Goal: Task Accomplishment & Management: Use online tool/utility

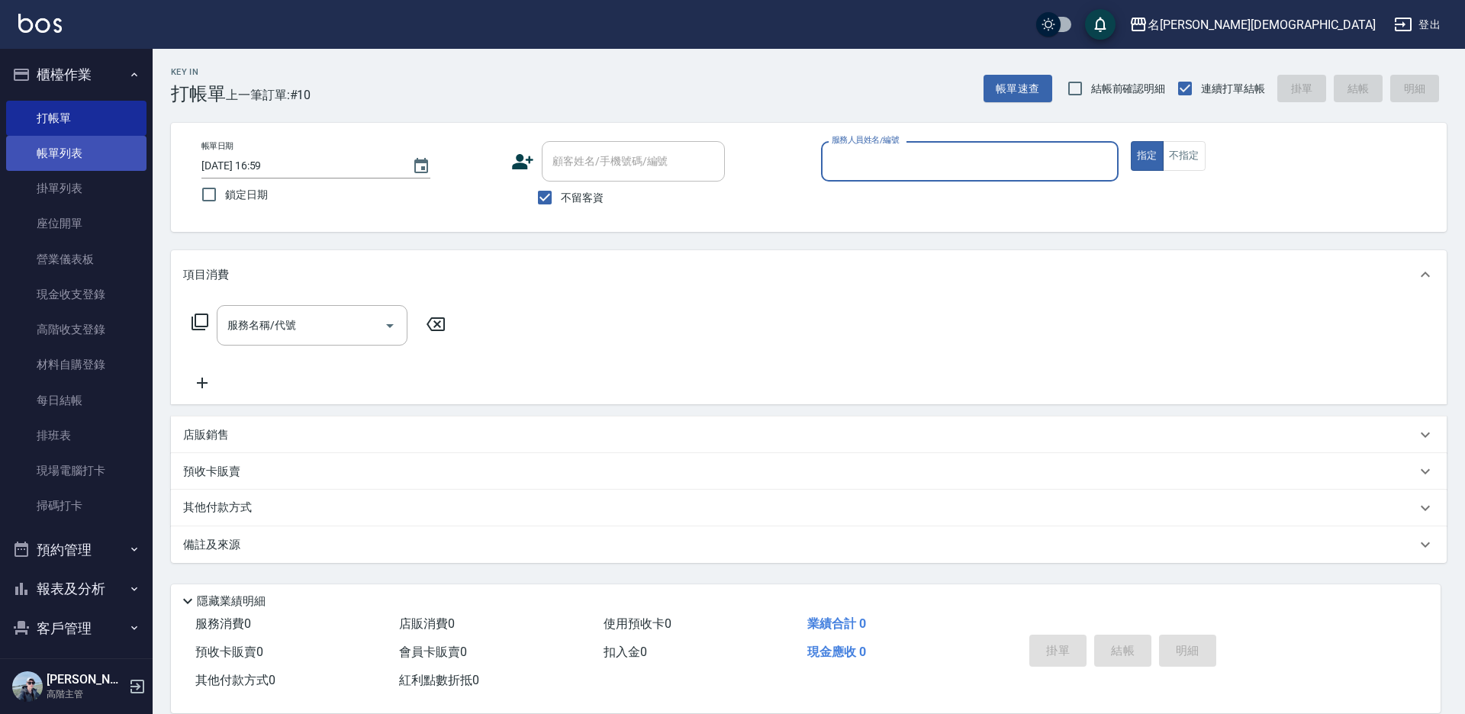
click at [83, 145] on link "帳單列表" at bounding box center [76, 153] width 140 height 35
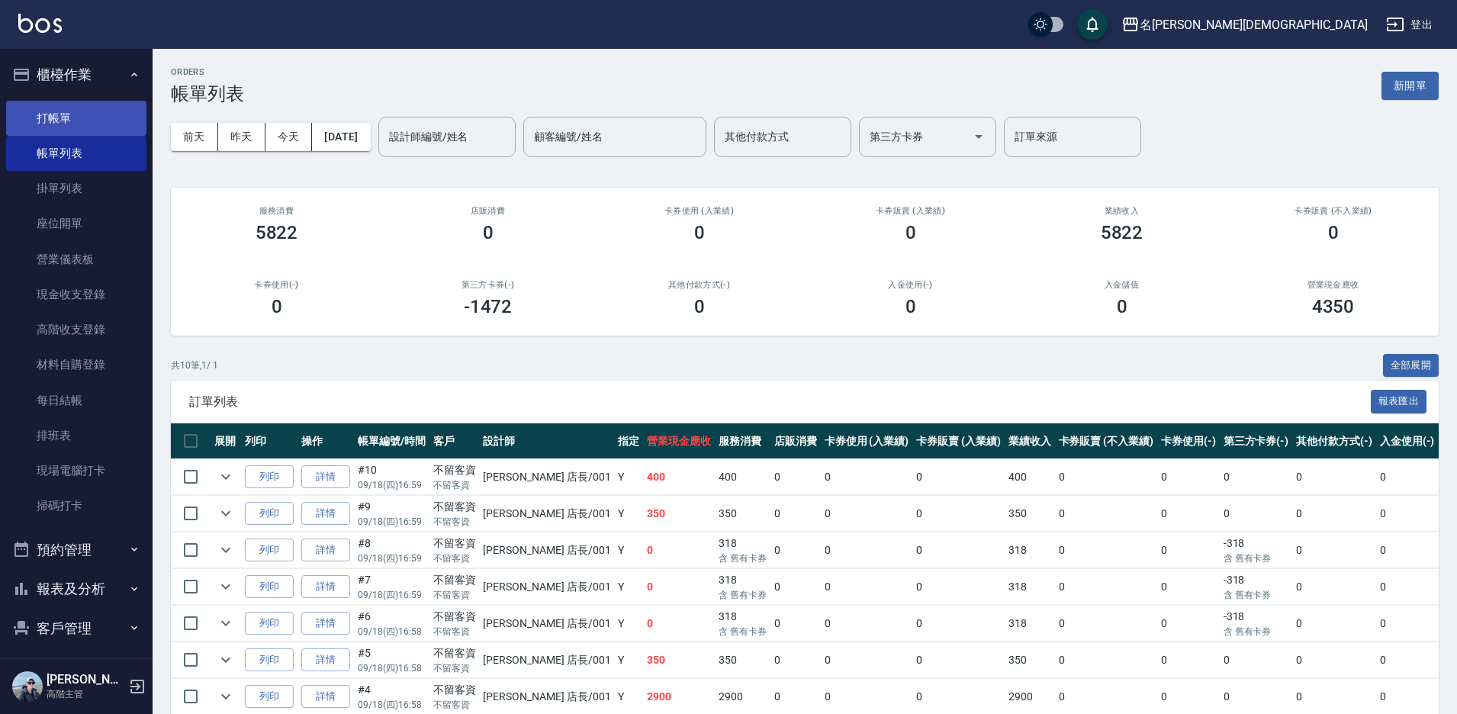
click at [90, 119] on link "打帳單" at bounding box center [76, 118] width 140 height 35
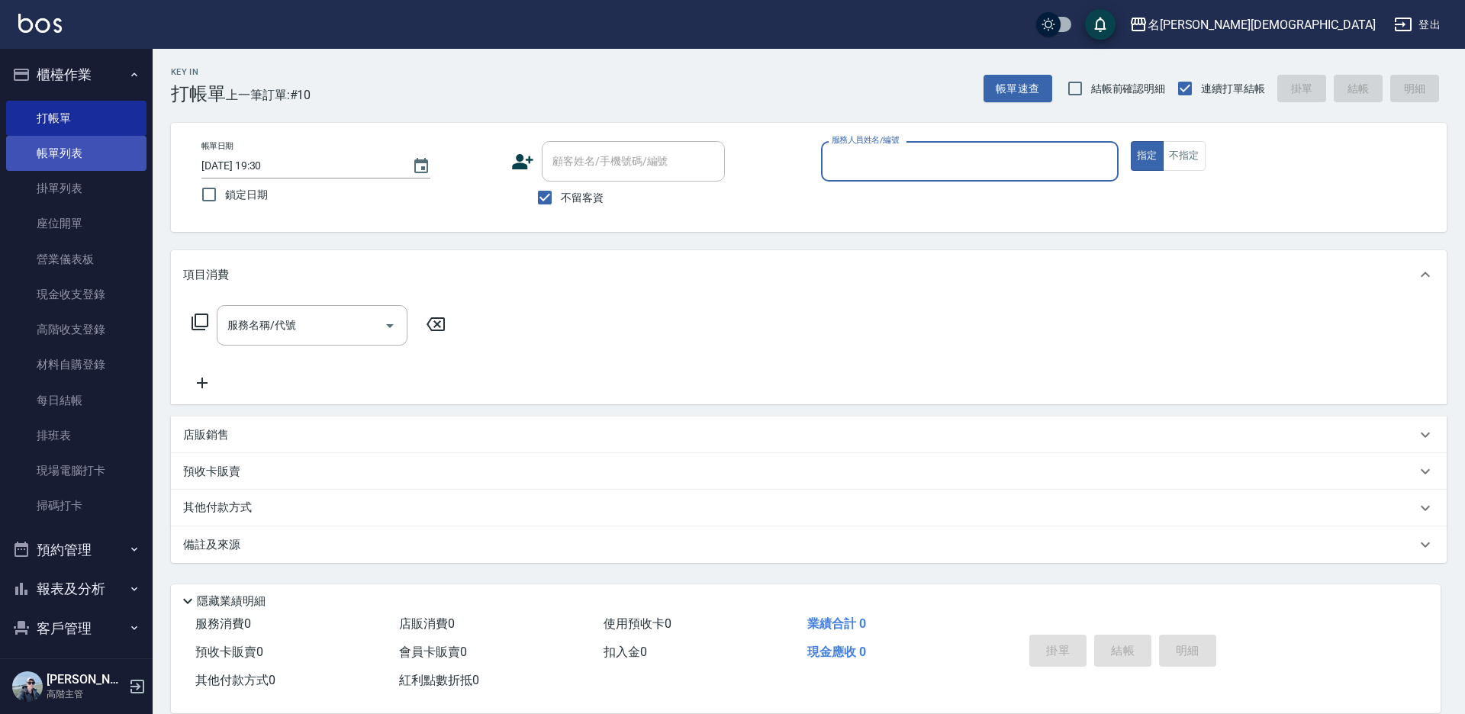
click at [85, 152] on link "帳單列表" at bounding box center [76, 153] width 140 height 35
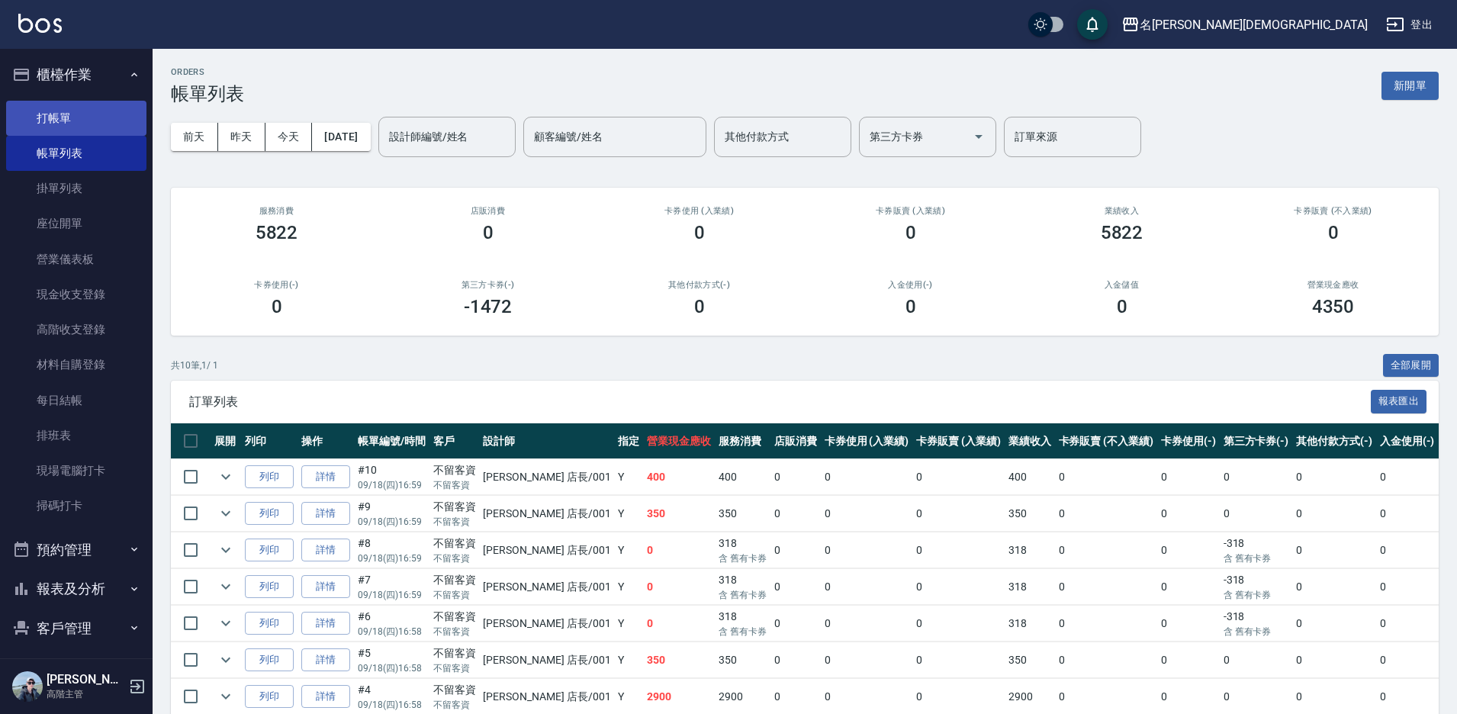
click at [73, 119] on link "打帳單" at bounding box center [76, 118] width 140 height 35
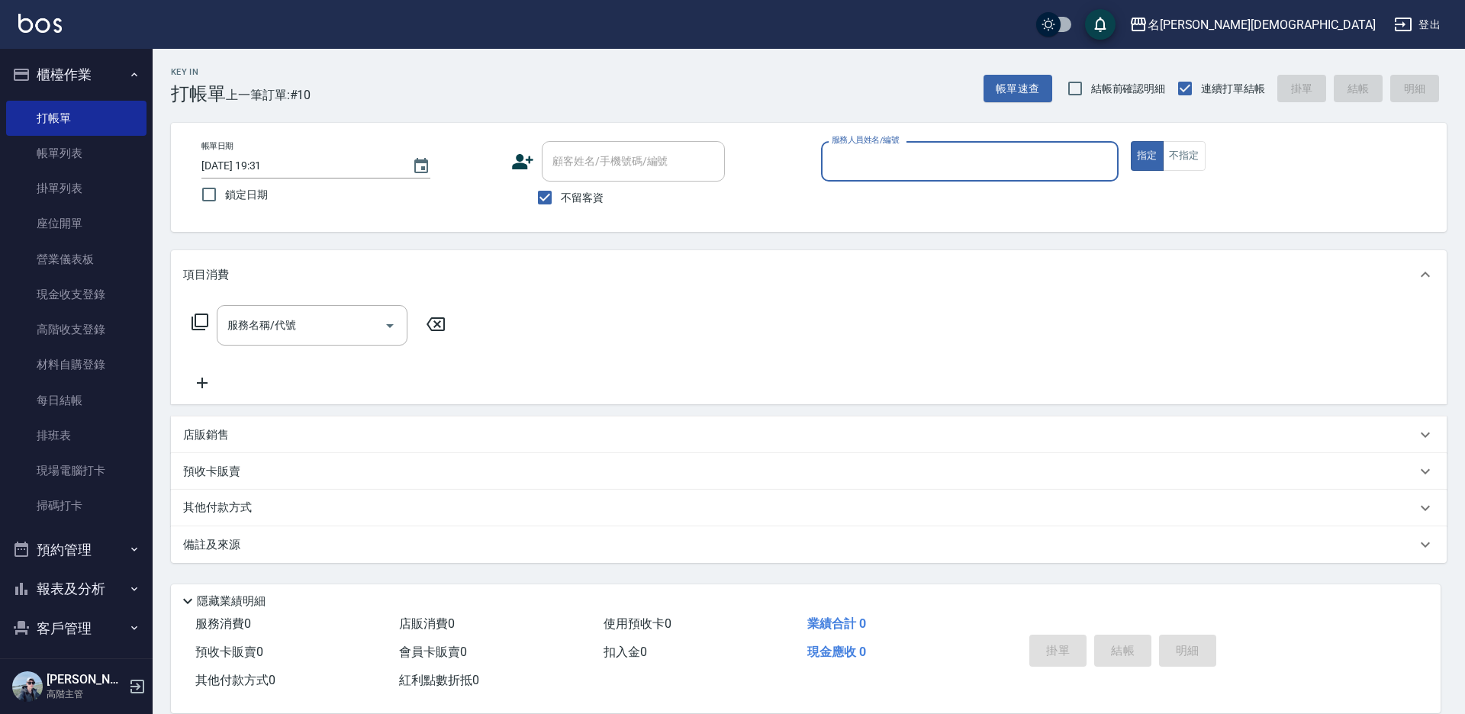
click at [852, 154] on input "服務人員姓名/編號" at bounding box center [970, 161] width 284 height 27
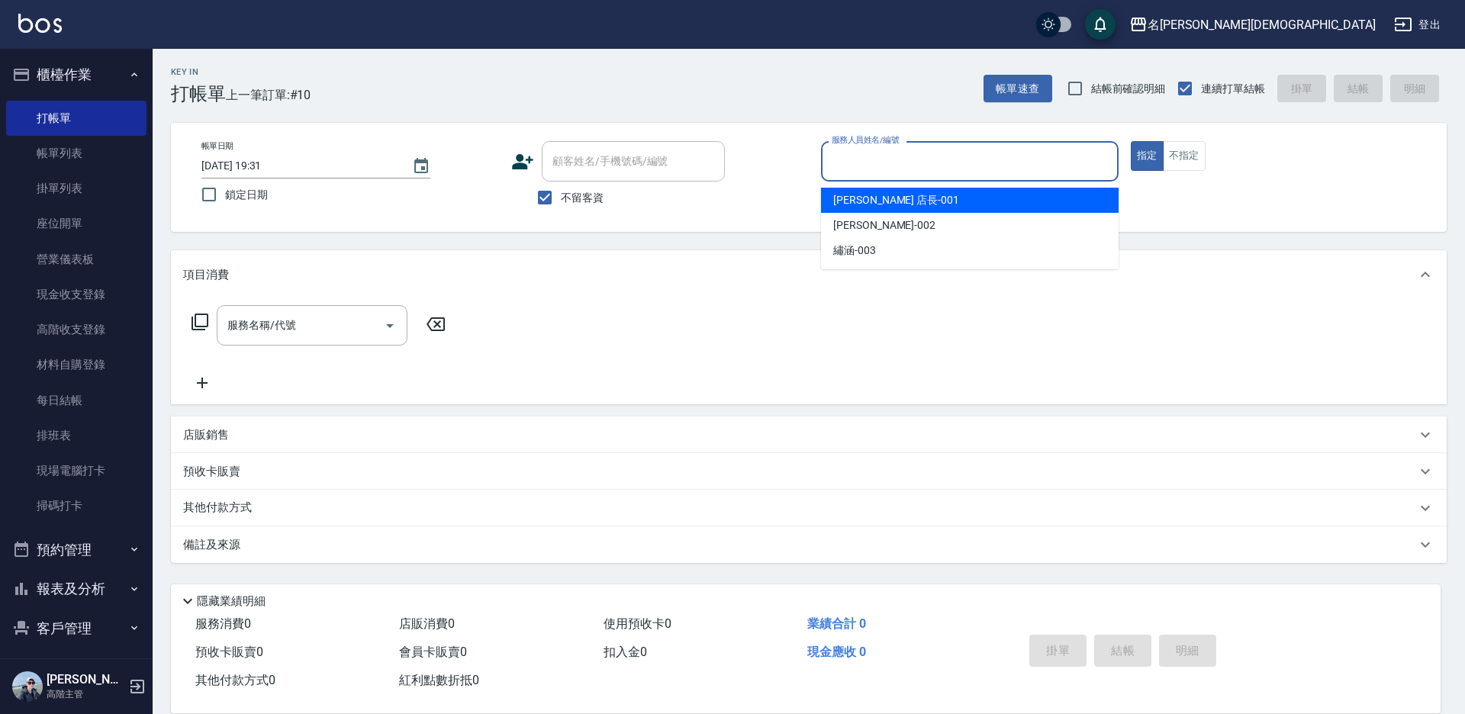
click at [825, 205] on div "leo 店長 -001" at bounding box center [970, 200] width 298 height 25
type input "leo 店長-001"
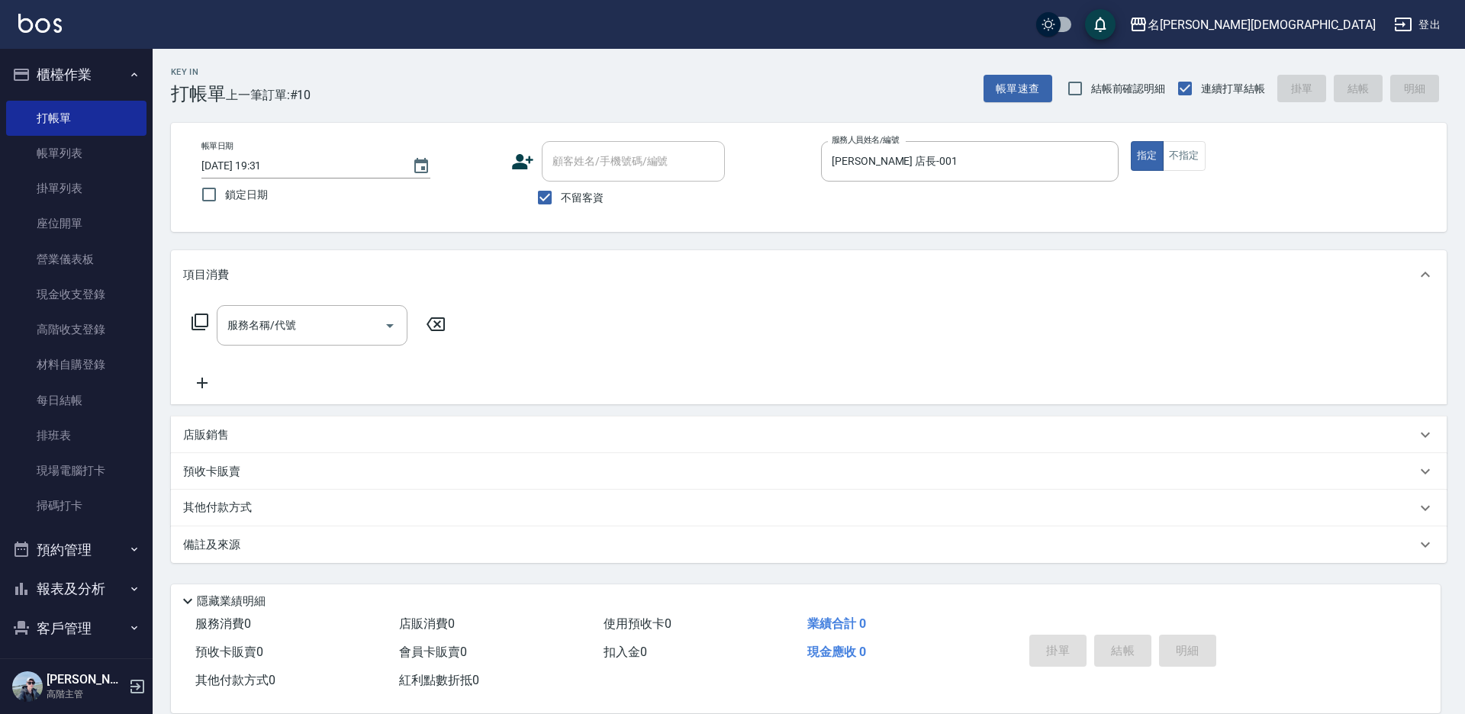
click at [199, 320] on icon at bounding box center [200, 322] width 18 height 18
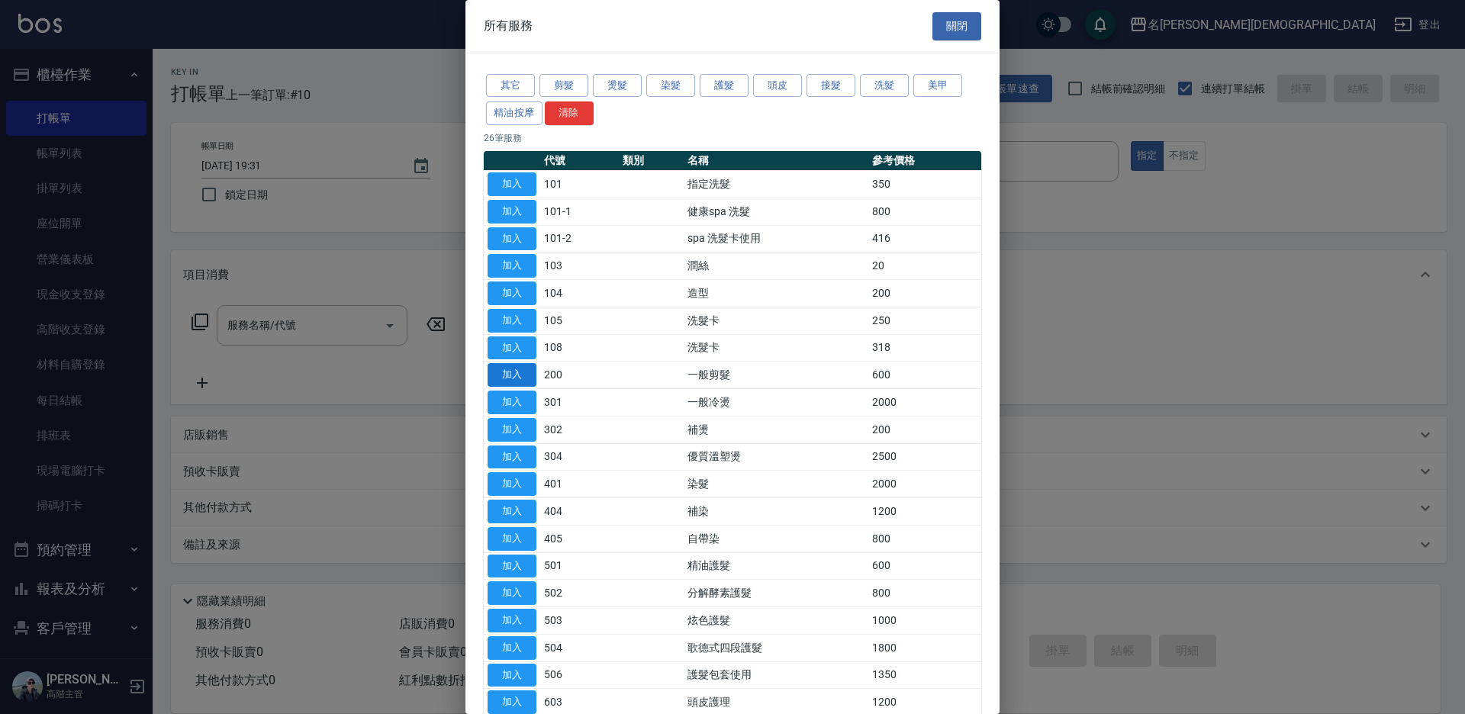
click at [510, 371] on button "加入" at bounding box center [511, 375] width 49 height 24
type input "一般剪髮(200)"
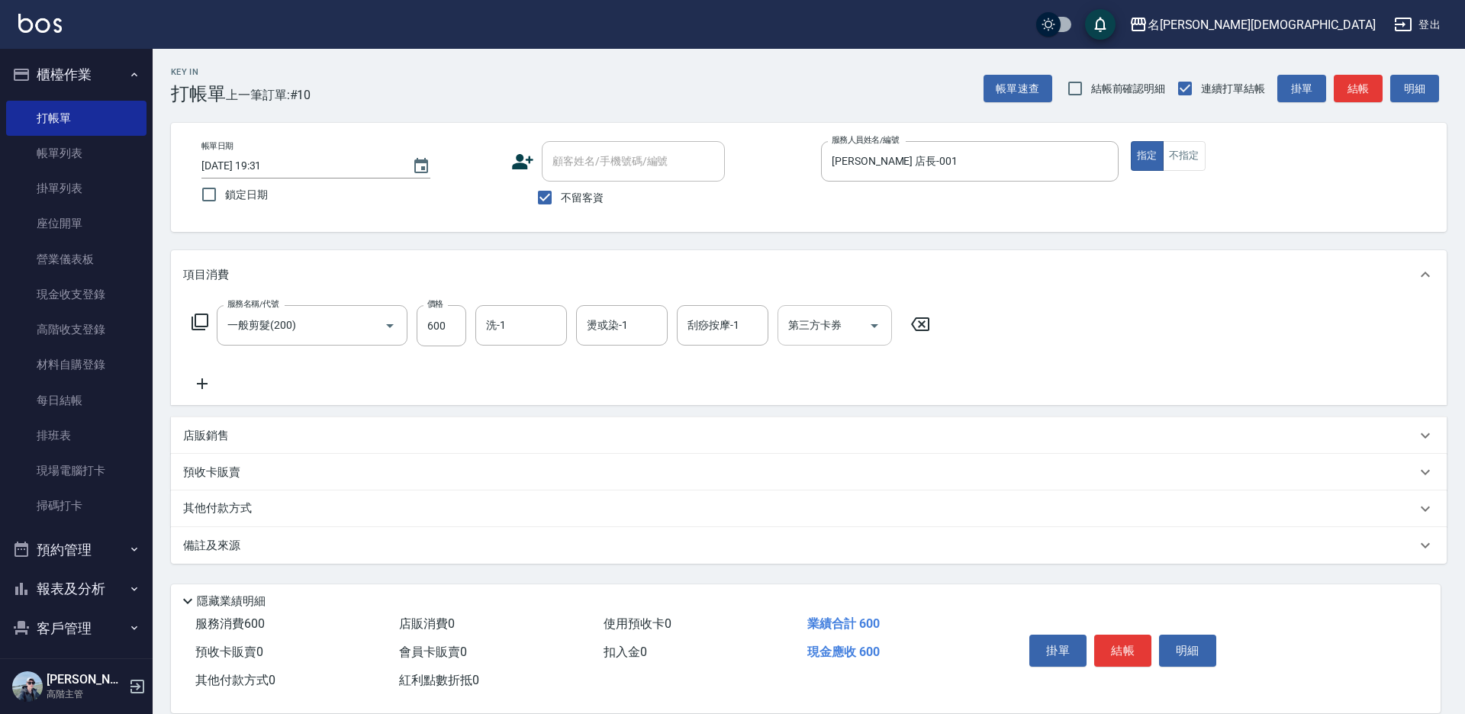
click at [807, 326] on div "第三方卡券 第三方卡券" at bounding box center [834, 325] width 114 height 40
click at [1026, 330] on div "服務名稱/代號 一般剪髮(200) 服務名稱/代號 價格 600 價格 洗-1 洗-1 燙或染-1 燙或染-1 刮痧按摩-1 刮痧按摩-1 第三方卡券 第三方…" at bounding box center [808, 352] width 1275 height 106
click at [1122, 645] on button "結帳" at bounding box center [1122, 651] width 57 height 32
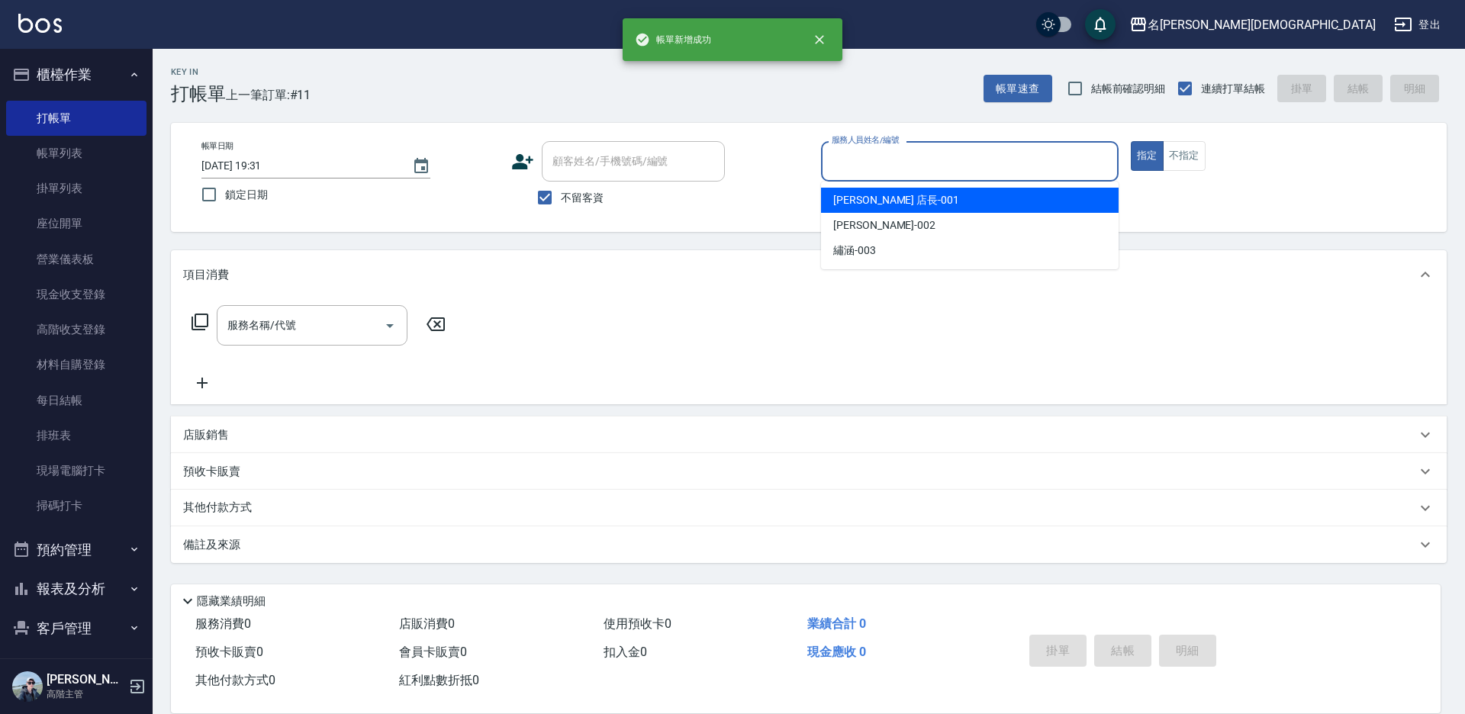
click at [867, 150] on input "服務人員姓名/編號" at bounding box center [970, 161] width 284 height 27
drag, startPoint x: 867, startPoint y: 194, endPoint x: 708, endPoint y: 204, distance: 159.0
click at [866, 194] on span "leo 店長 -001" at bounding box center [896, 200] width 126 height 16
type input "leo 店長-001"
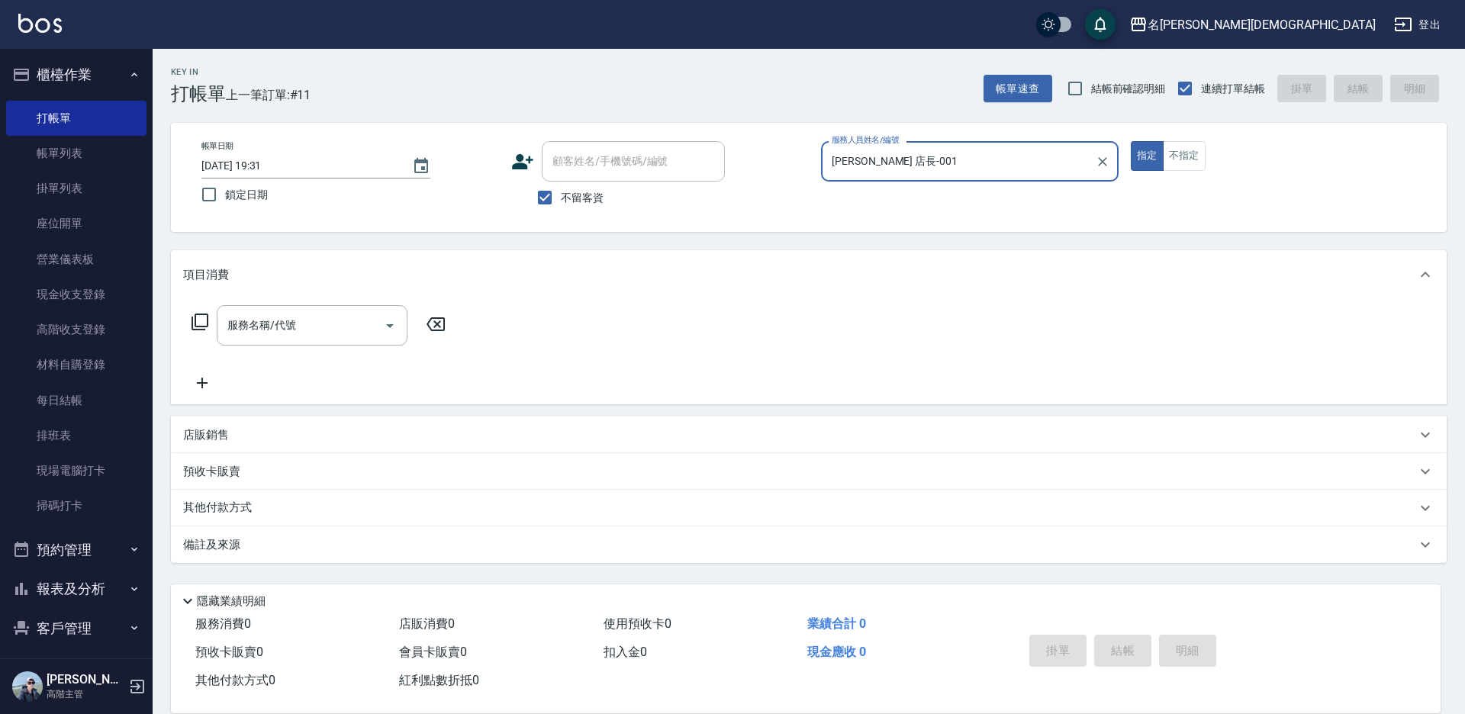
click at [192, 321] on icon at bounding box center [199, 322] width 17 height 17
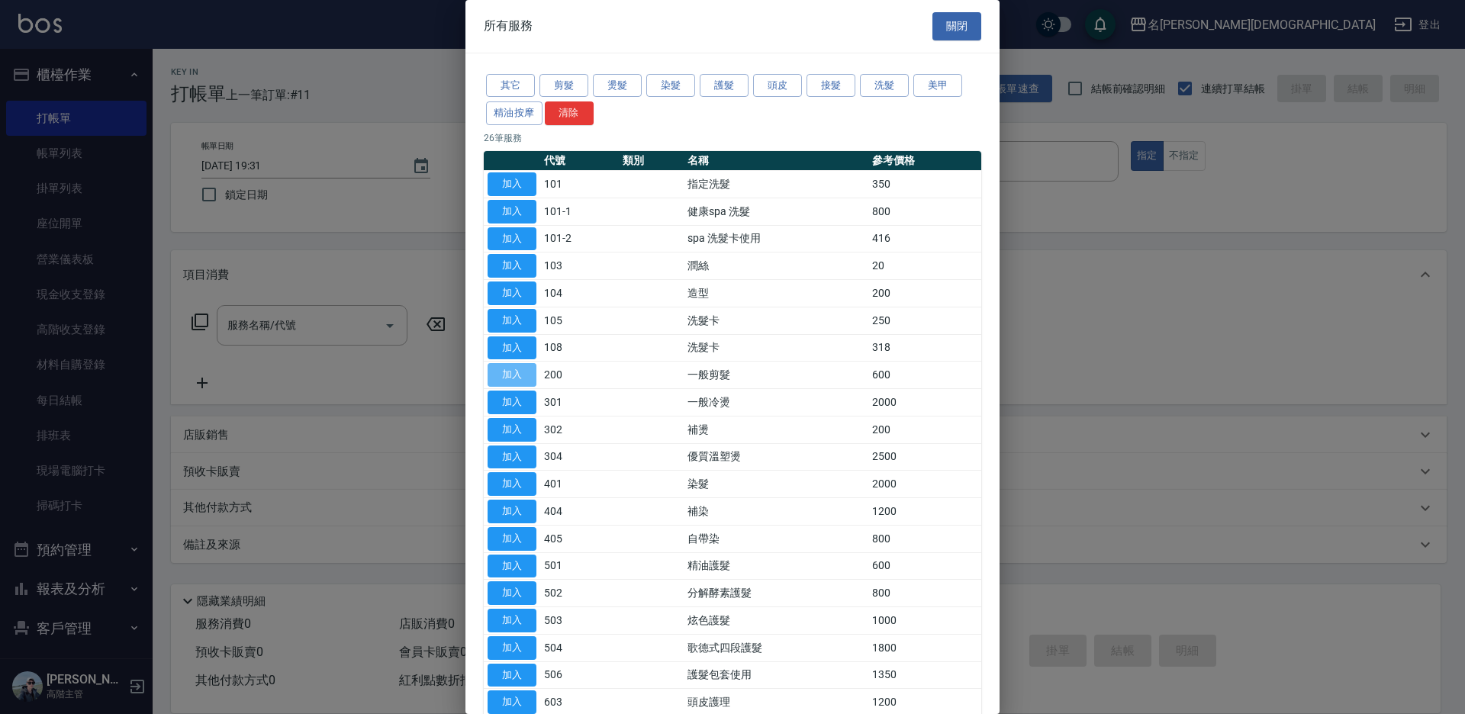
drag, startPoint x: 509, startPoint y: 375, endPoint x: 577, endPoint y: 385, distance: 68.6
click at [509, 377] on button "加入" at bounding box center [511, 375] width 49 height 24
type input "一般剪髮(200)"
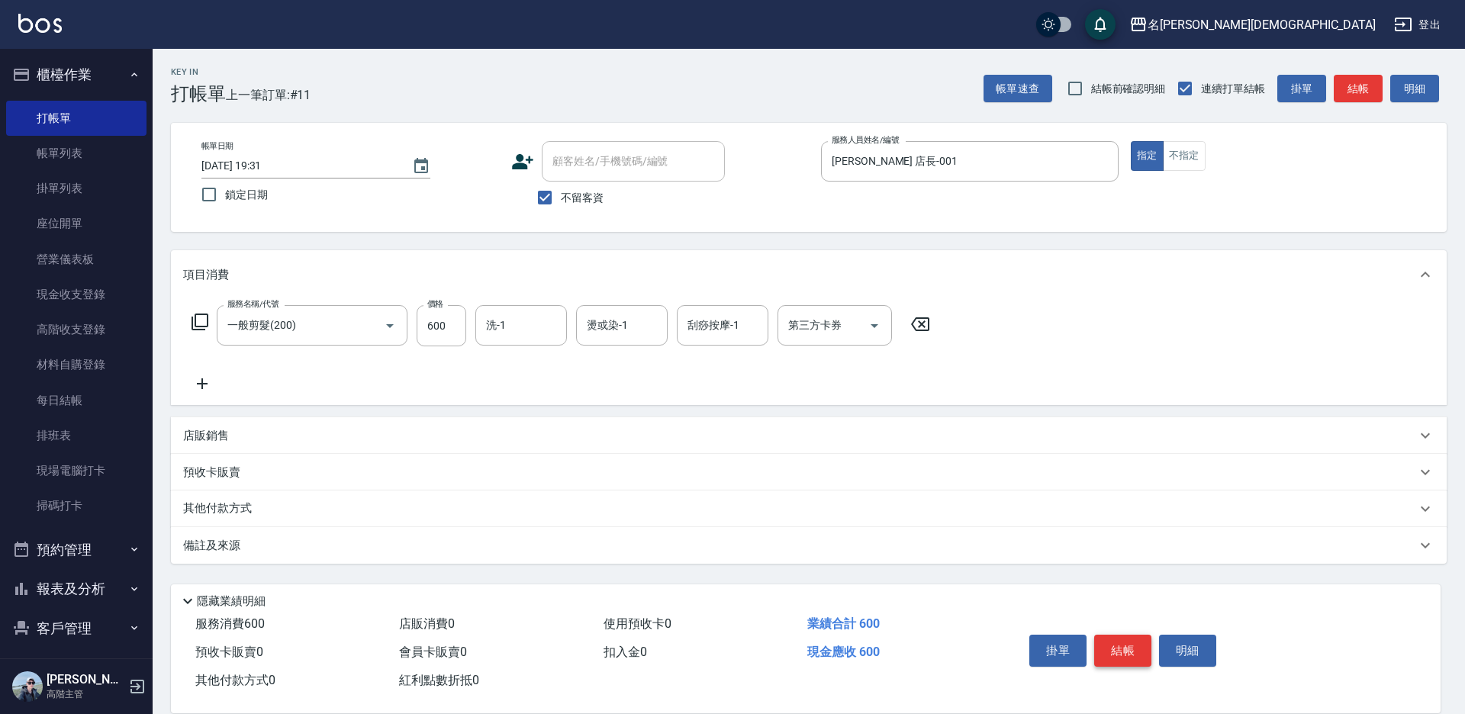
click at [1130, 648] on button "結帳" at bounding box center [1122, 651] width 57 height 32
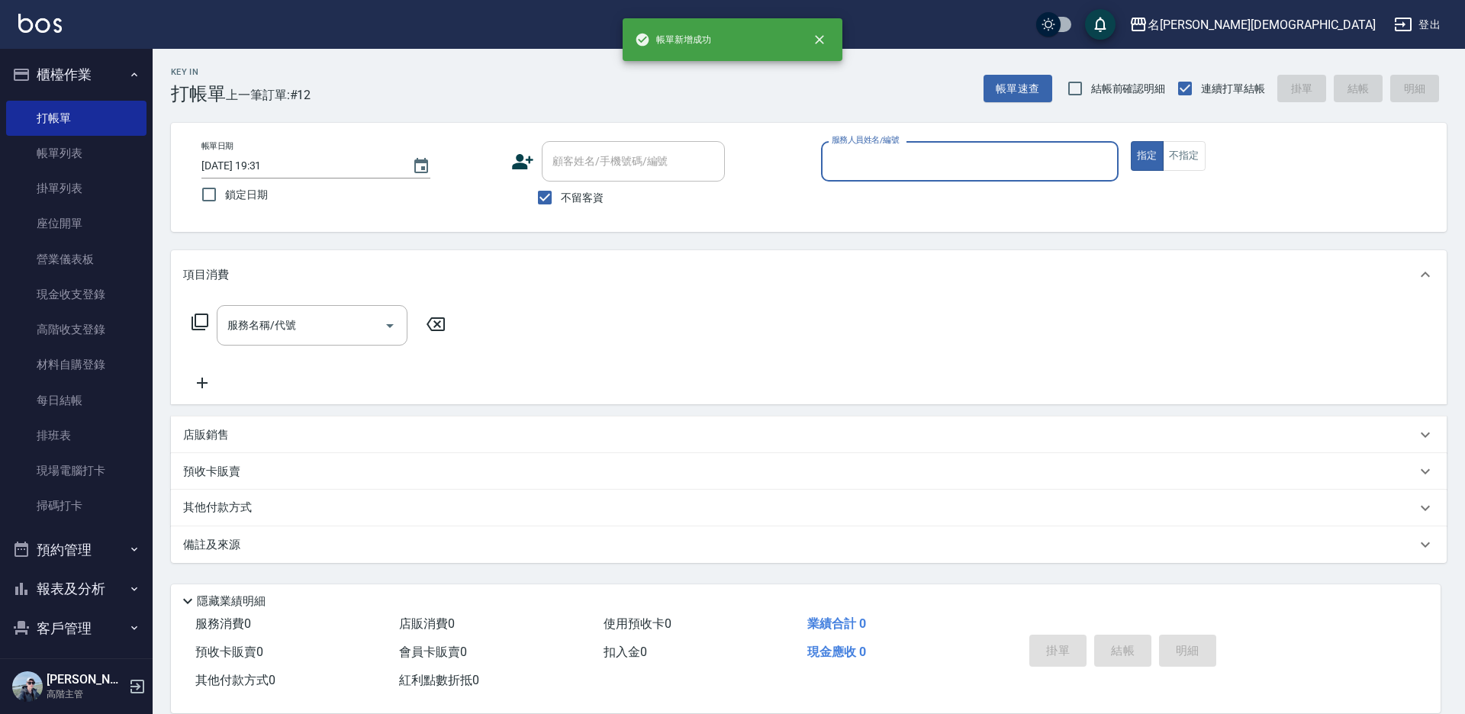
drag, startPoint x: 870, startPoint y: 167, endPoint x: 866, endPoint y: 179, distance: 13.0
click at [868, 170] on input "服務人員姓名/編號" at bounding box center [970, 161] width 284 height 27
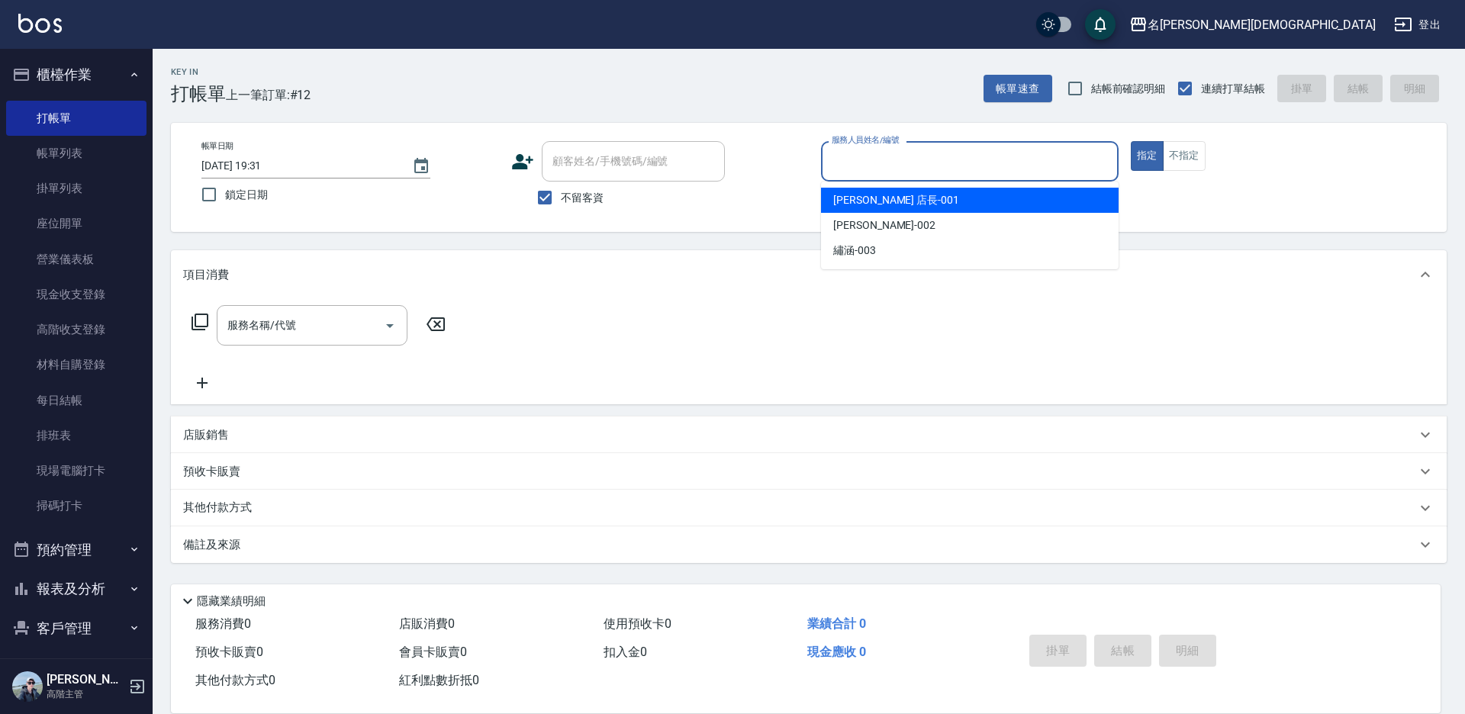
click at [851, 204] on span "leo 店長 -001" at bounding box center [896, 200] width 126 height 16
type input "leo 店長-001"
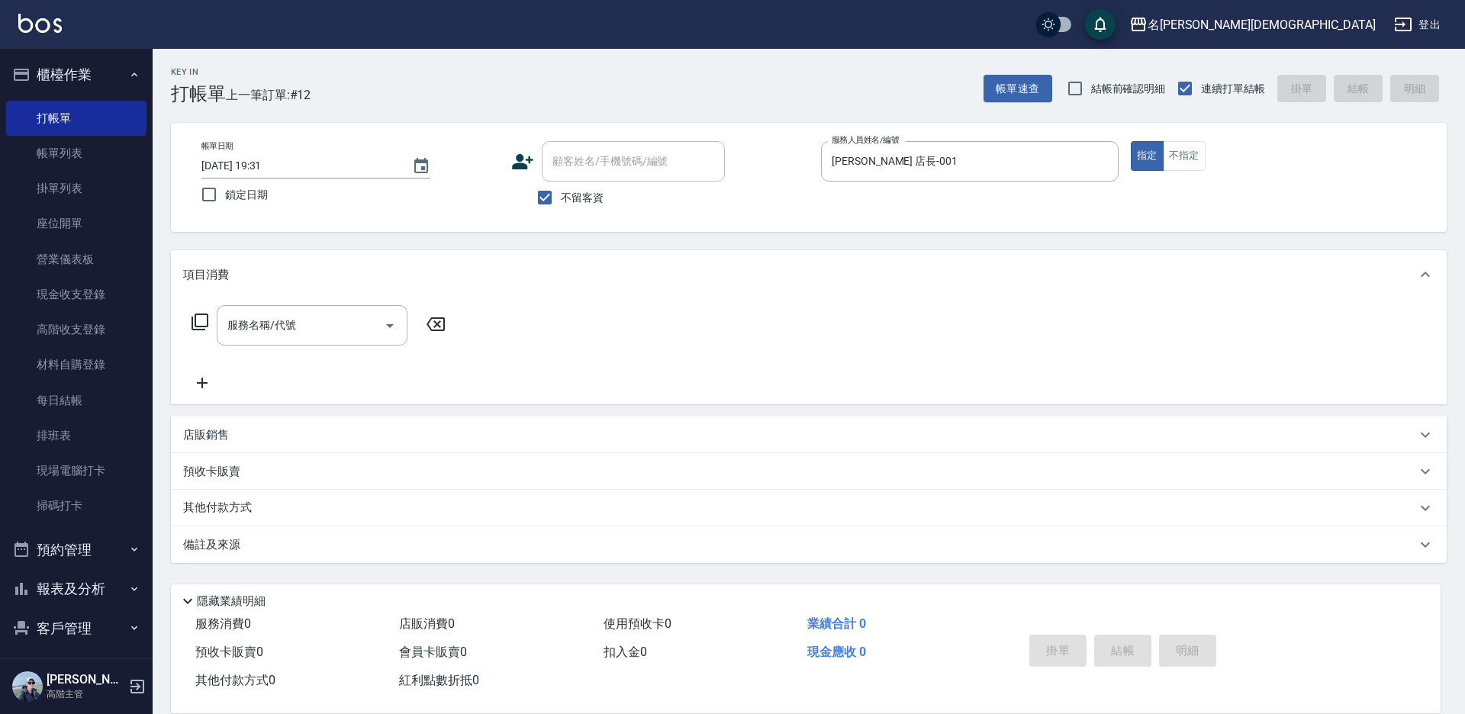
click at [199, 320] on icon at bounding box center [200, 322] width 18 height 18
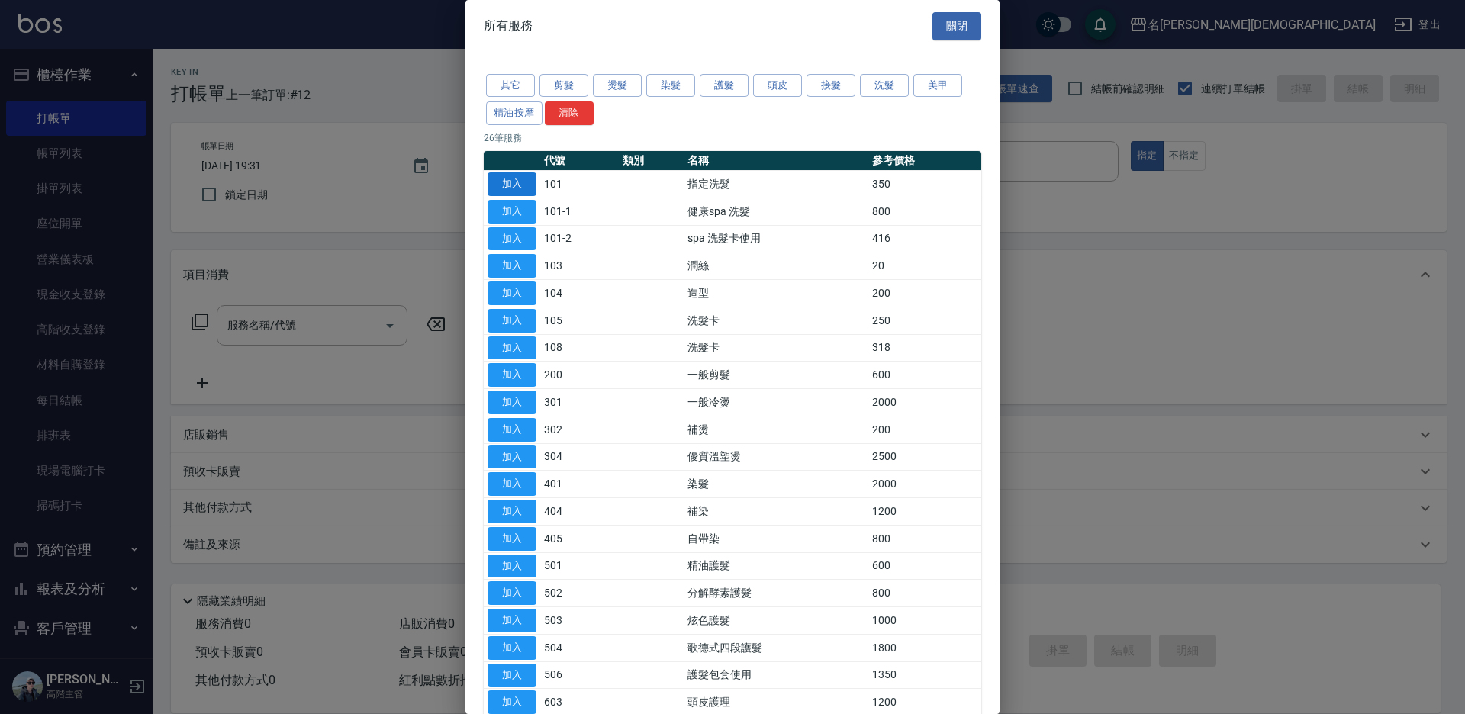
click at [507, 185] on button "加入" at bounding box center [511, 184] width 49 height 24
type input "指定洗髮(101)"
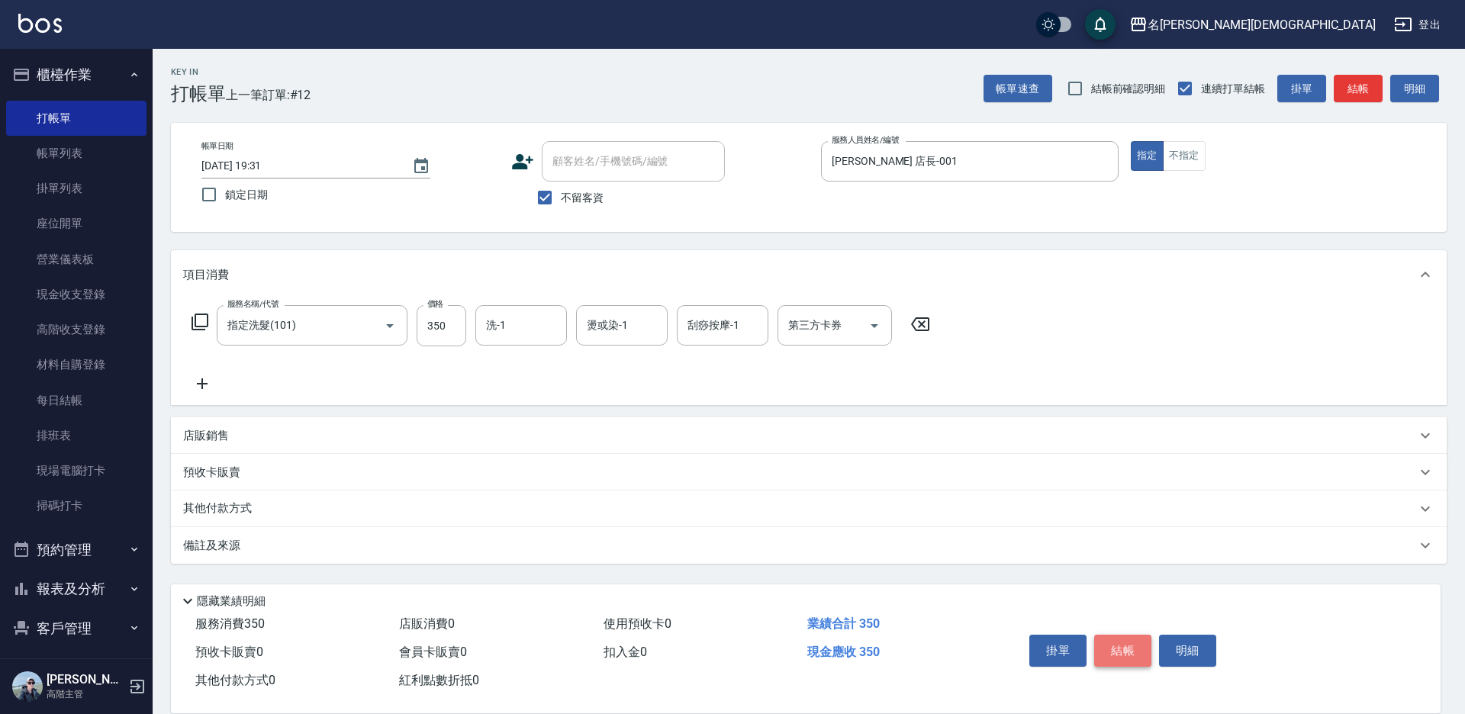
click at [1134, 635] on button "結帳" at bounding box center [1122, 651] width 57 height 32
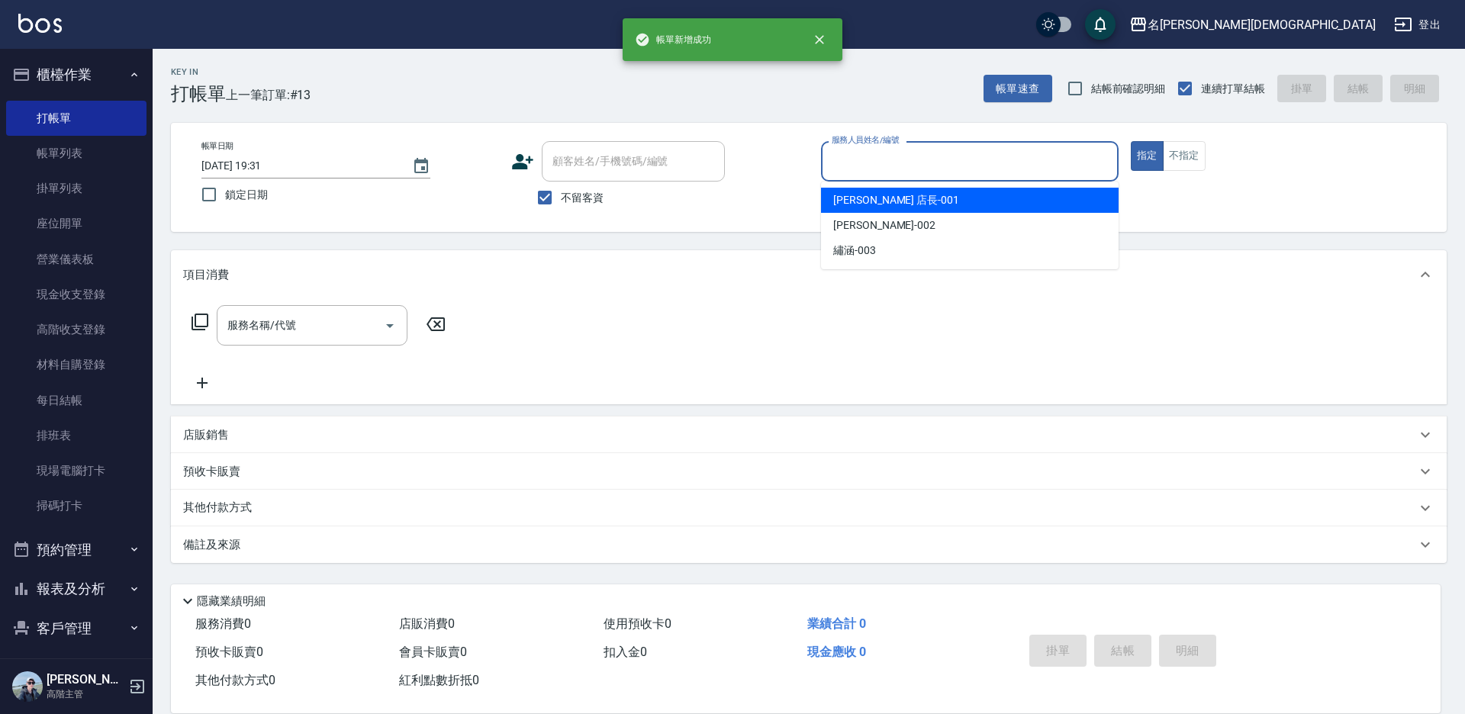
drag, startPoint x: 865, startPoint y: 159, endPoint x: 860, endPoint y: 174, distance: 15.9
click at [865, 158] on input "服務人員姓名/編號" at bounding box center [970, 161] width 284 height 27
click at [857, 198] on span "leo 店長 -001" at bounding box center [896, 200] width 126 height 16
type input "leo 店長-001"
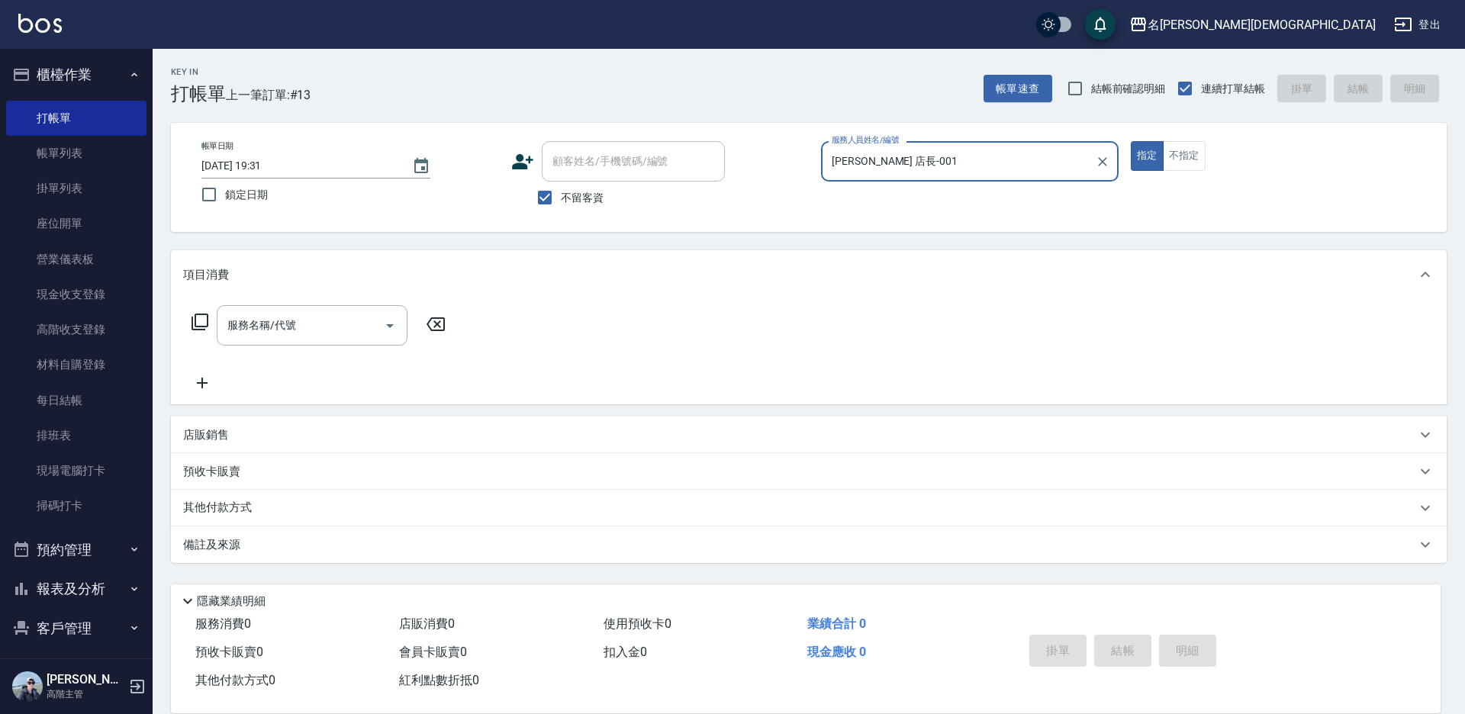
click at [198, 320] on icon at bounding box center [200, 322] width 18 height 18
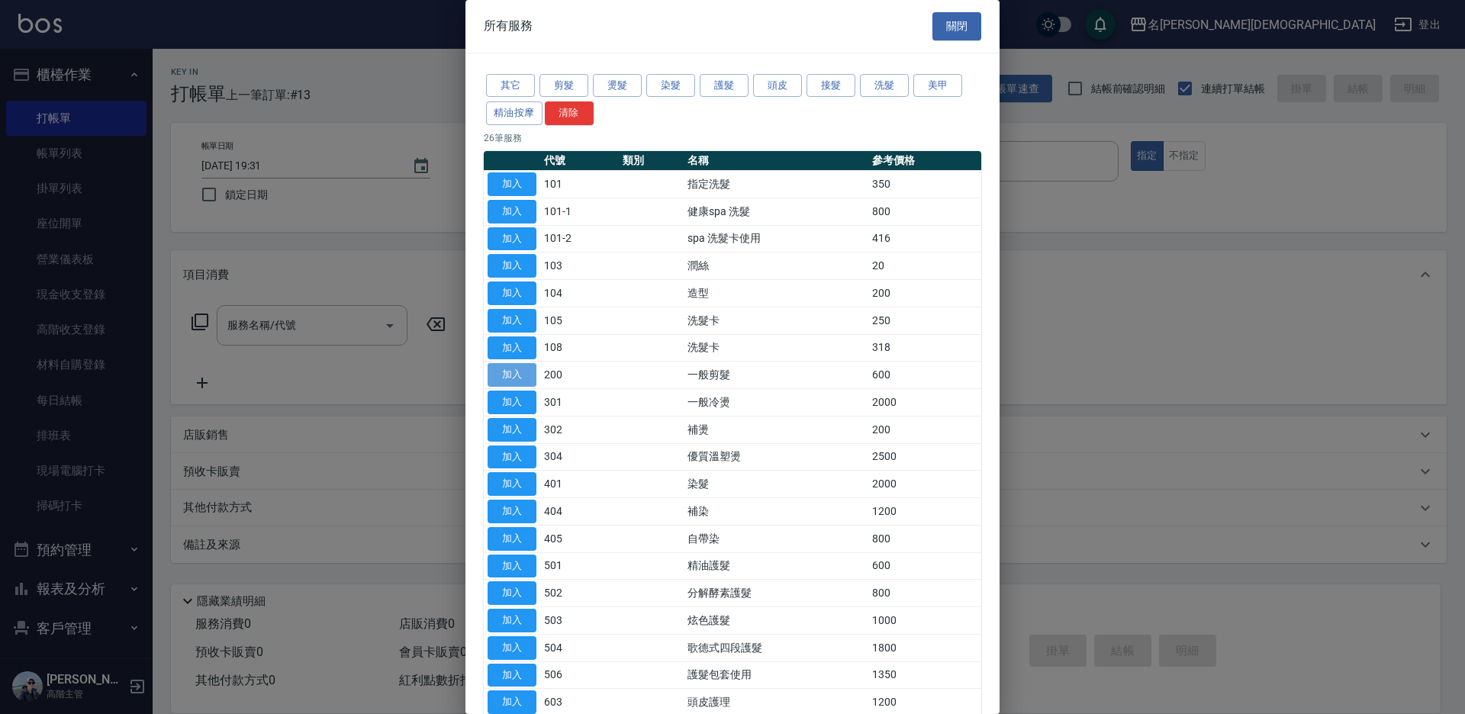
click at [519, 375] on button "加入" at bounding box center [511, 375] width 49 height 24
type input "一般剪髮(200)"
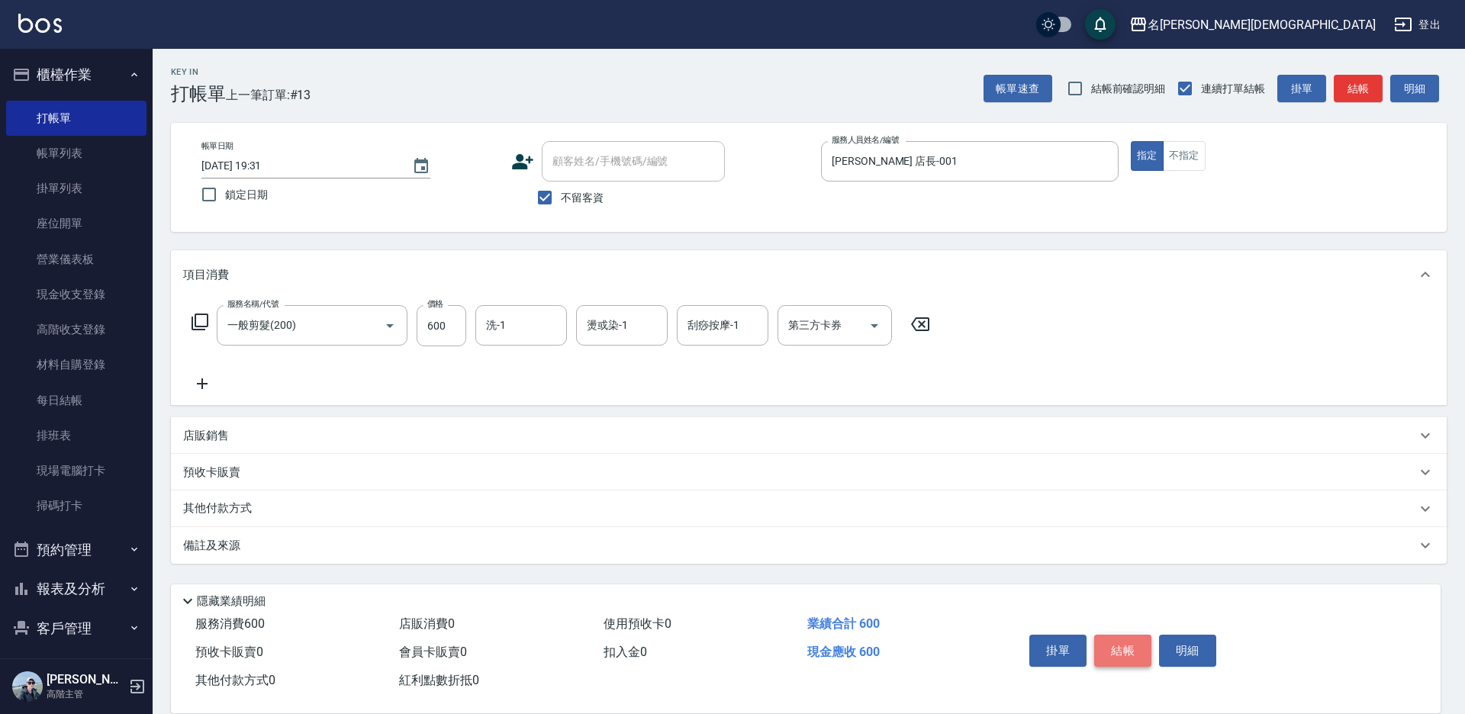
click at [1121, 635] on button "結帳" at bounding box center [1122, 651] width 57 height 32
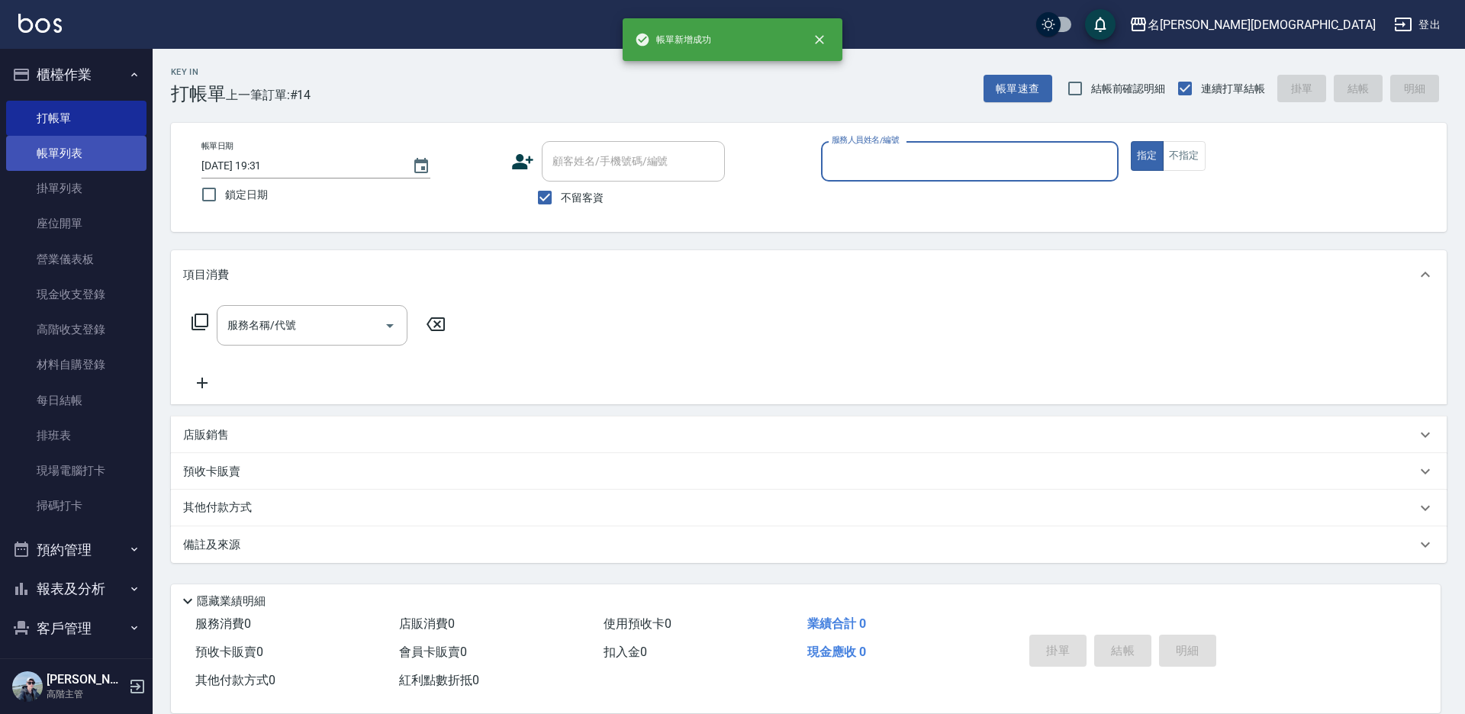
click at [57, 149] on link "帳單列表" at bounding box center [76, 153] width 140 height 35
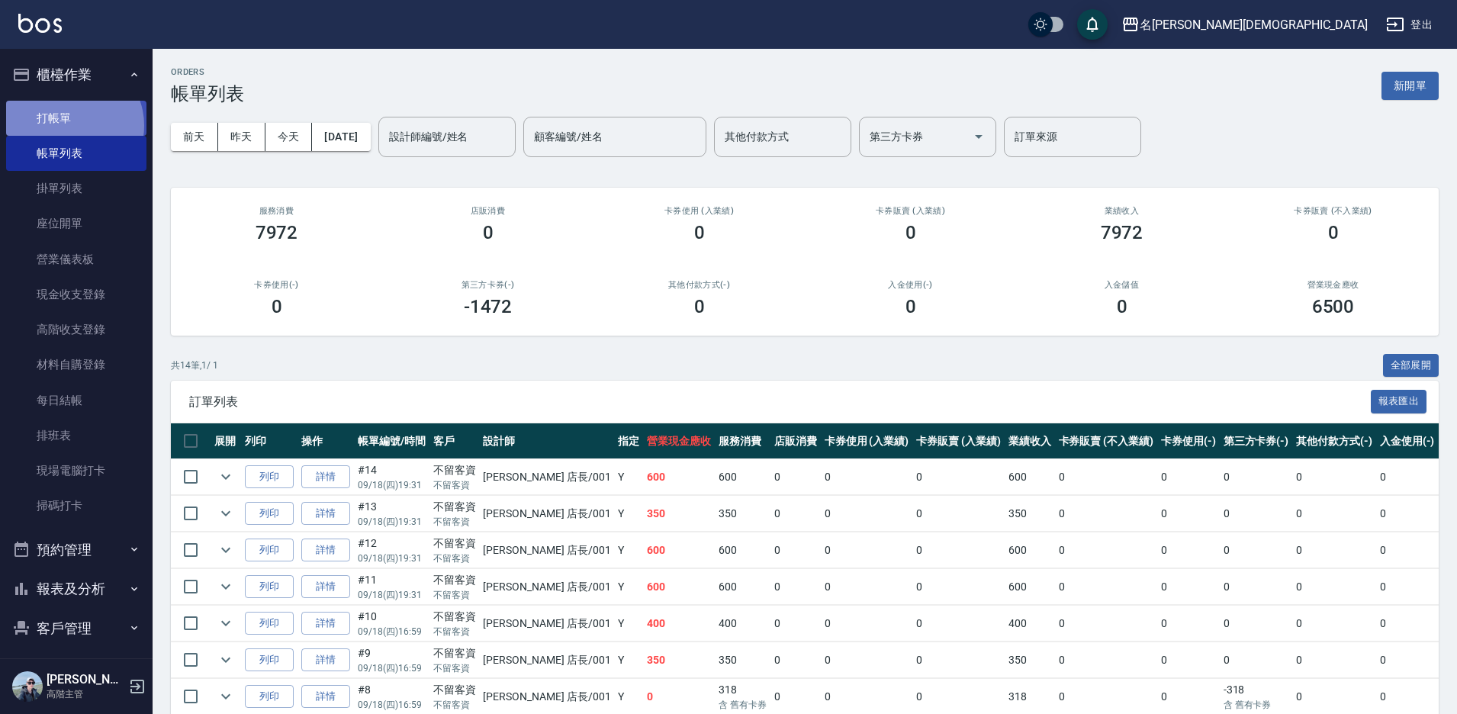
click at [72, 125] on link "打帳單" at bounding box center [76, 118] width 140 height 35
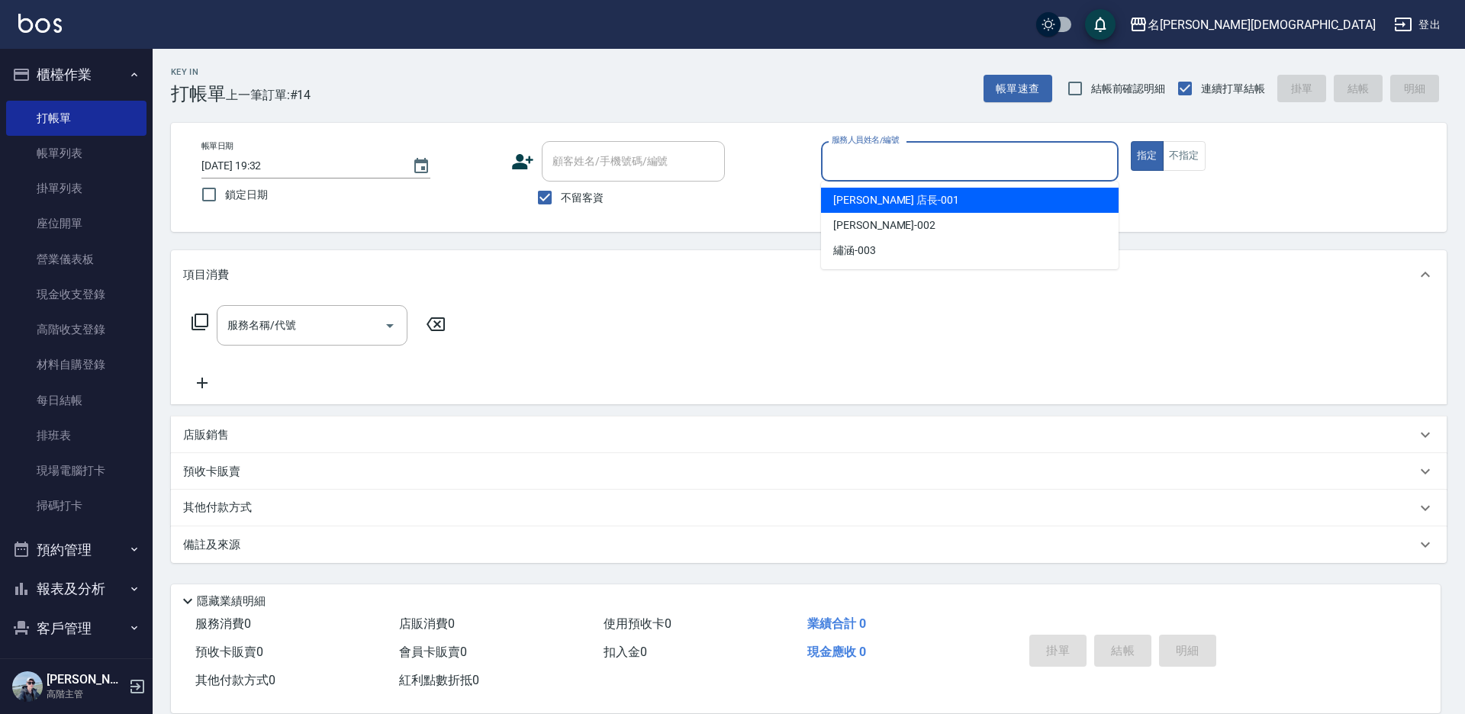
click at [866, 153] on input "服務人員姓名/編號" at bounding box center [970, 161] width 284 height 27
click at [851, 197] on span "leo 店長 -001" at bounding box center [896, 200] width 126 height 16
type input "leo 店長-001"
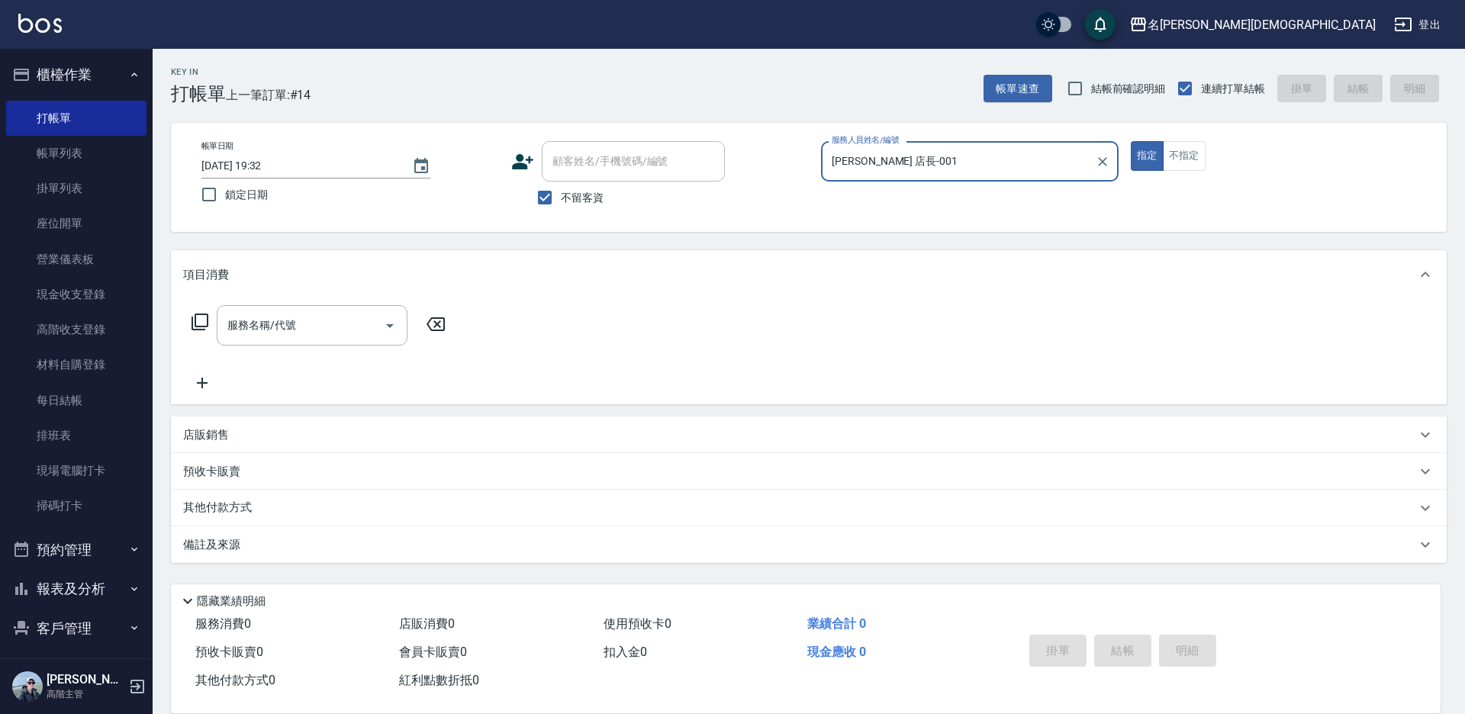
click at [199, 320] on icon at bounding box center [200, 322] width 18 height 18
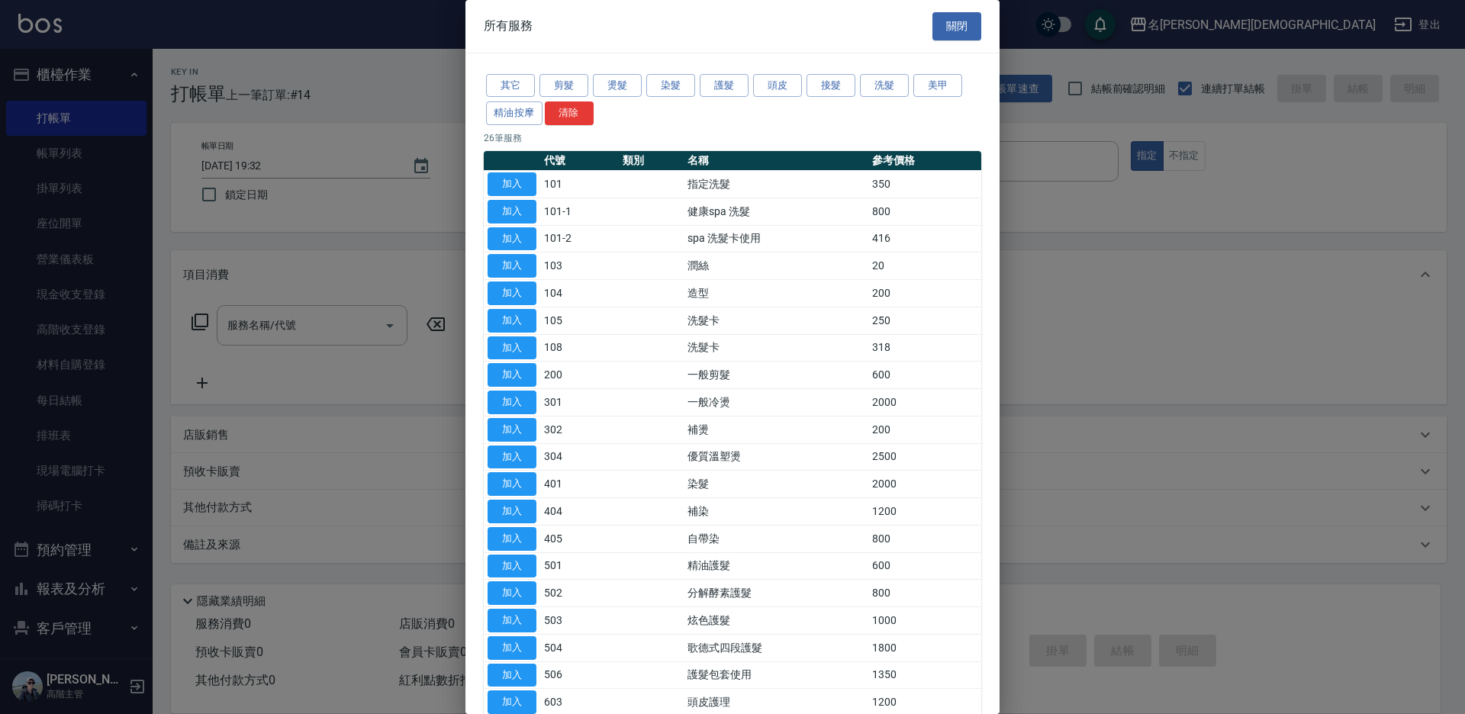
click at [517, 373] on button "加入" at bounding box center [511, 375] width 49 height 24
type input "一般剪髮(200)"
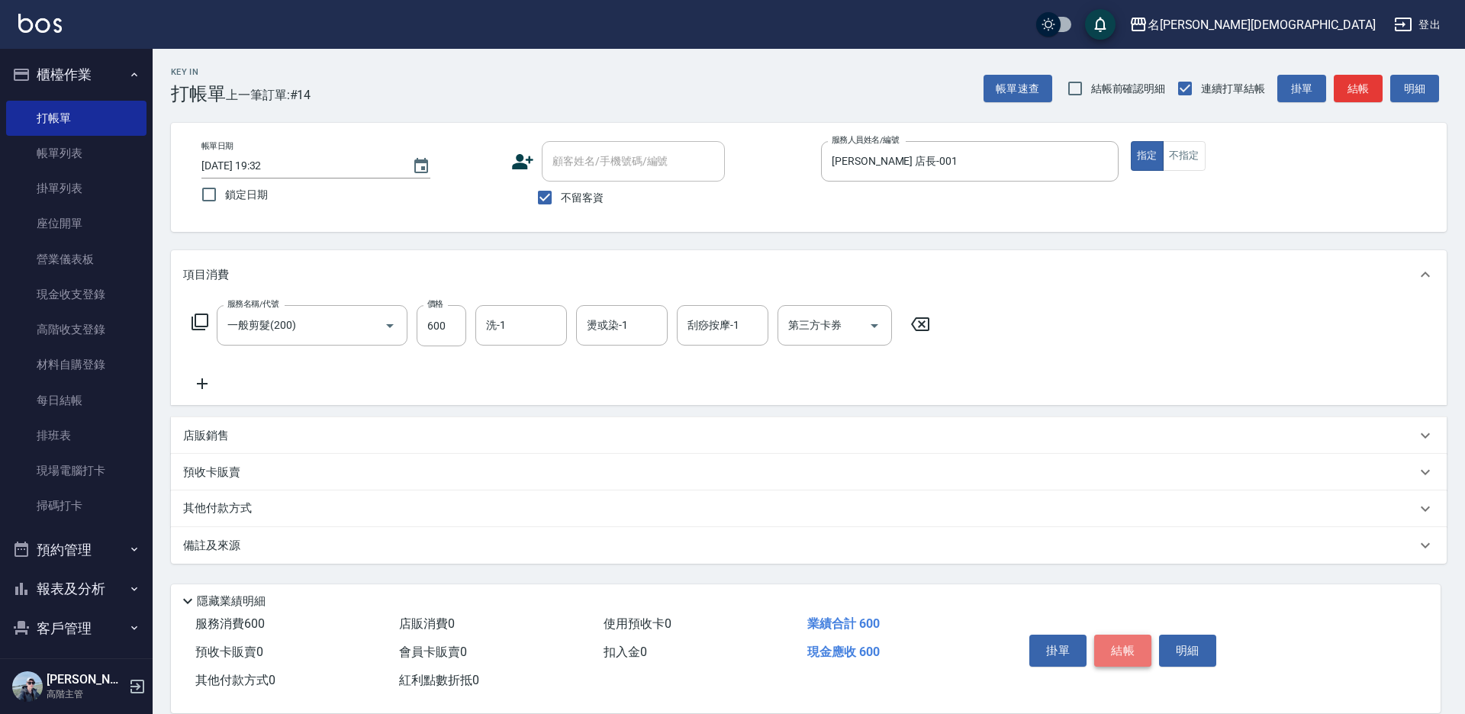
click at [1131, 642] on button "結帳" at bounding box center [1122, 651] width 57 height 32
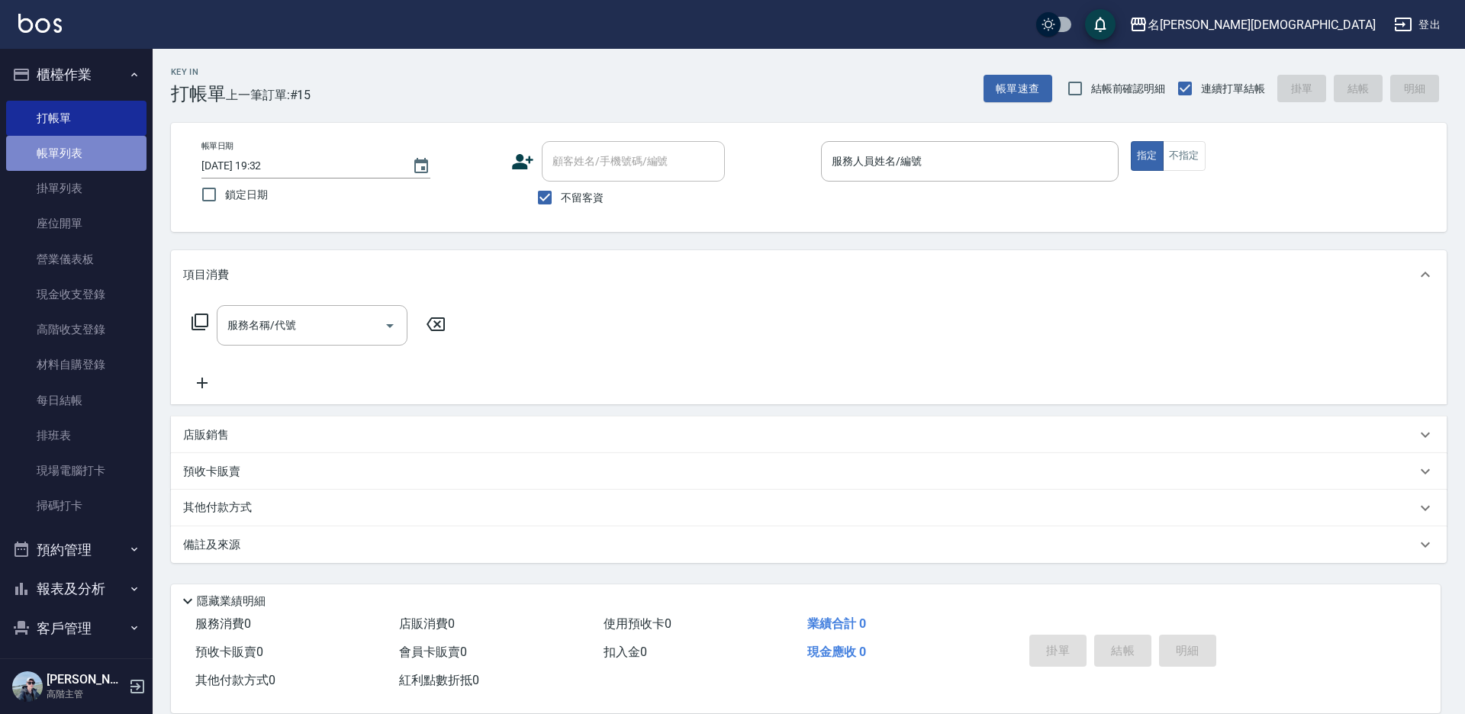
click at [102, 159] on link "帳單列表" at bounding box center [76, 153] width 140 height 35
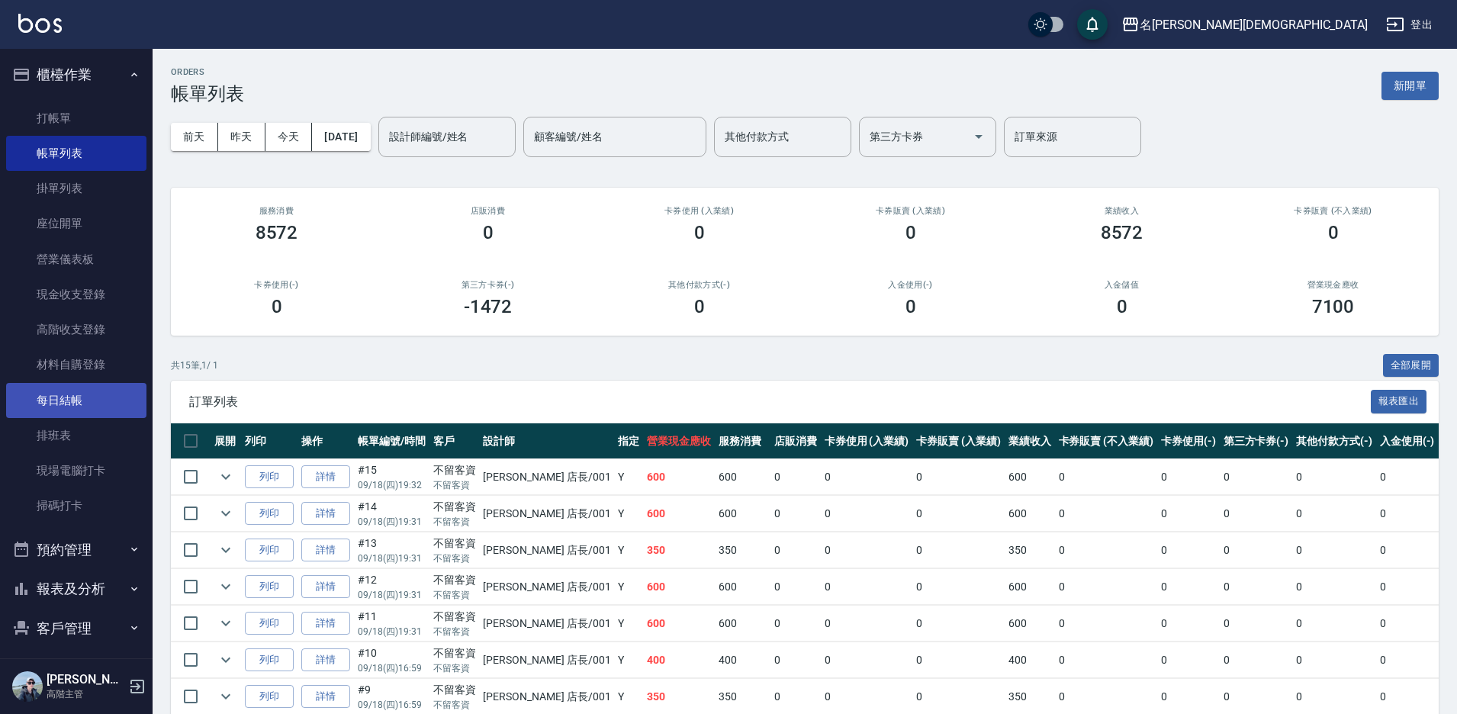
click at [53, 391] on link "每日結帳" at bounding box center [76, 400] width 140 height 35
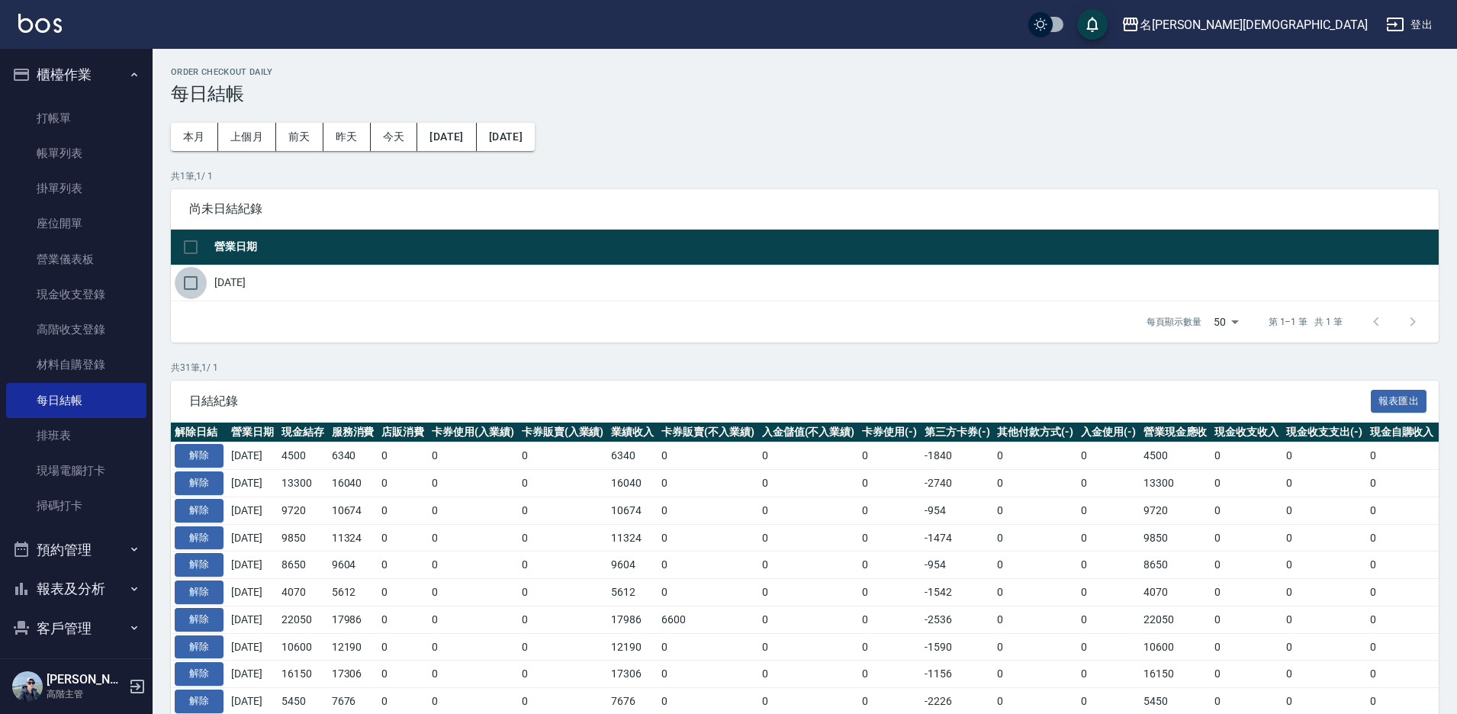
click at [198, 280] on input "checkbox" at bounding box center [191, 283] width 32 height 32
checkbox input "true"
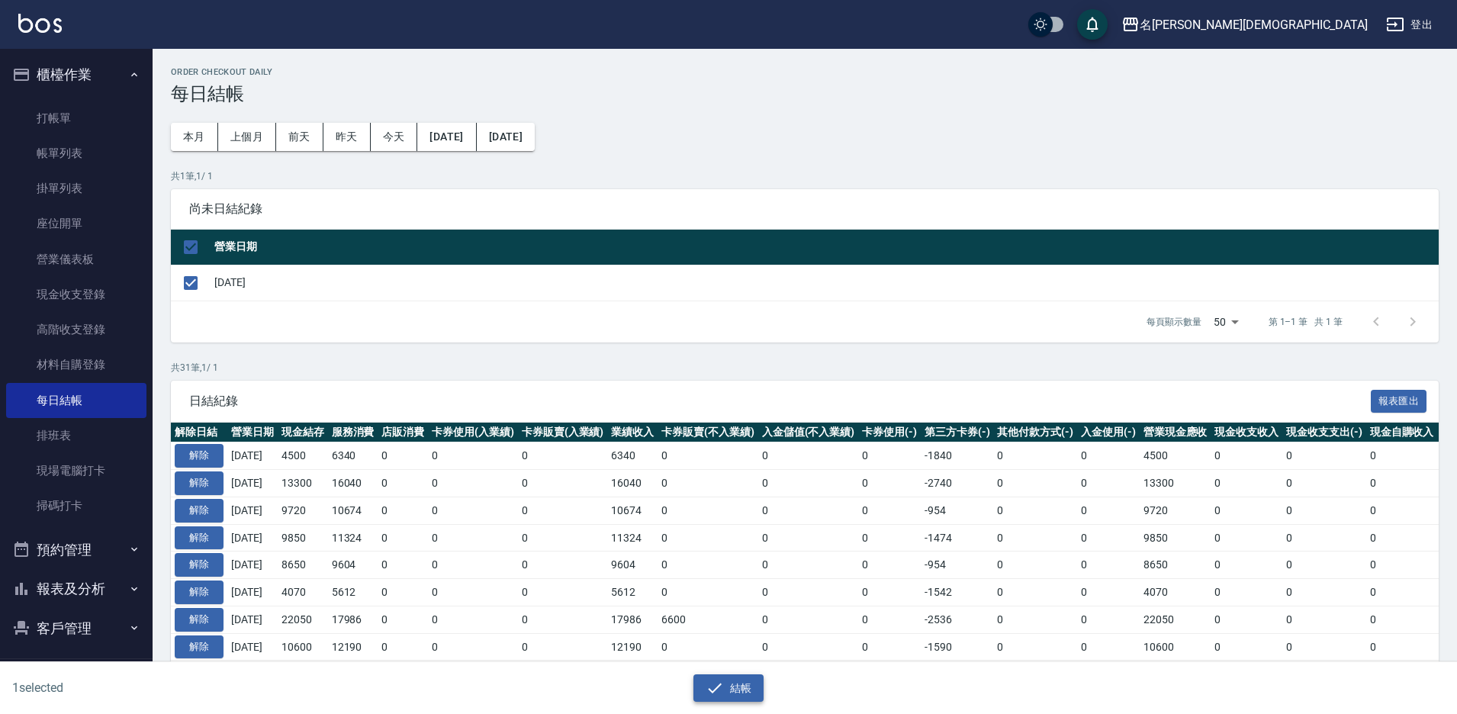
click at [741, 687] on button "結帳" at bounding box center [728, 688] width 71 height 28
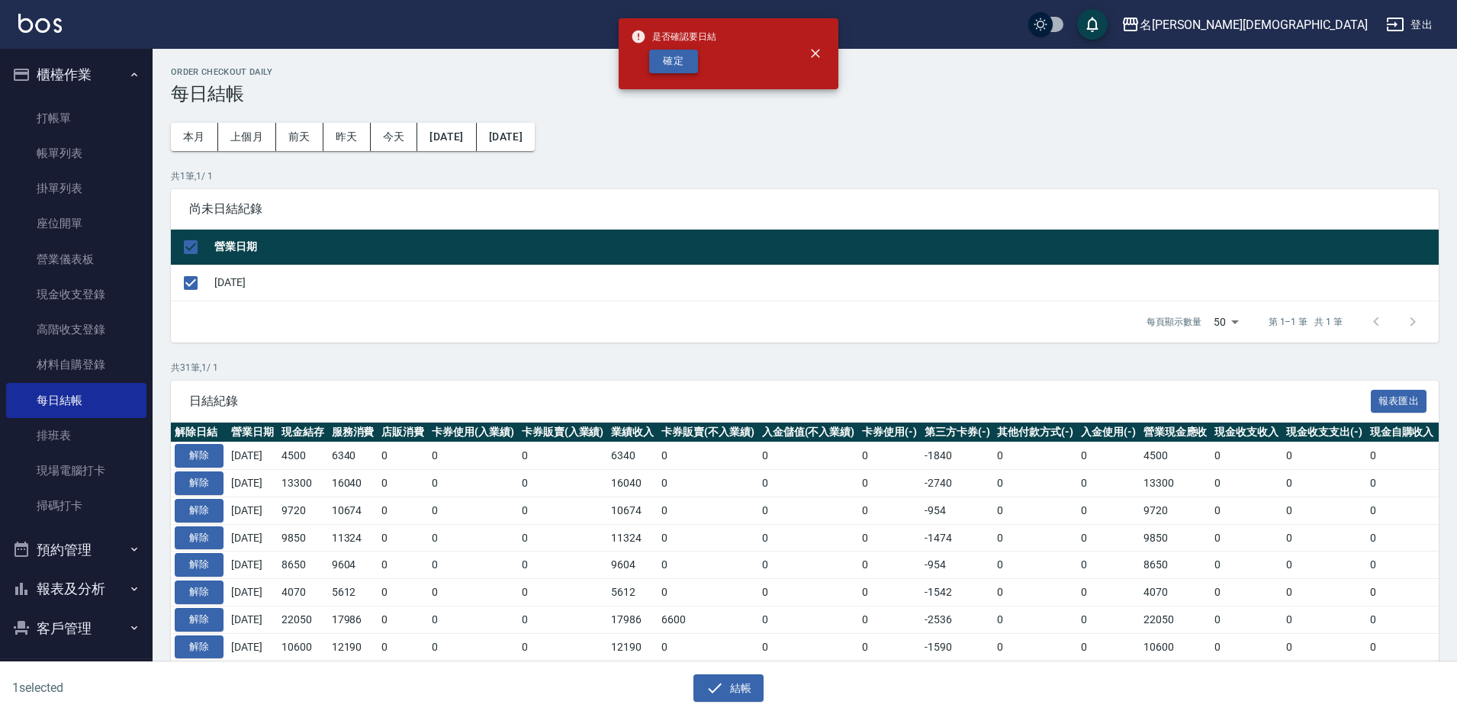
click at [693, 63] on button "確定" at bounding box center [673, 62] width 49 height 24
checkbox input "false"
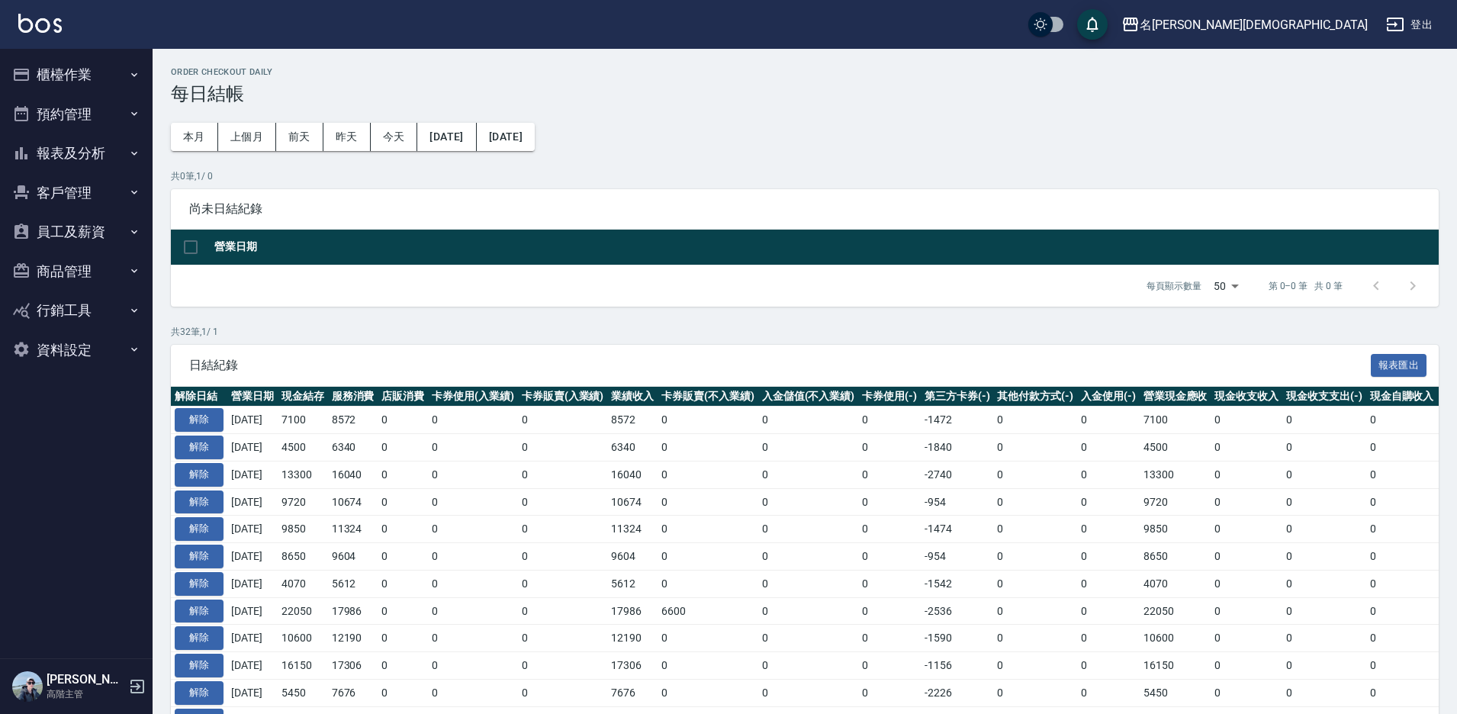
click at [62, 155] on button "報表及分析" at bounding box center [76, 153] width 140 height 40
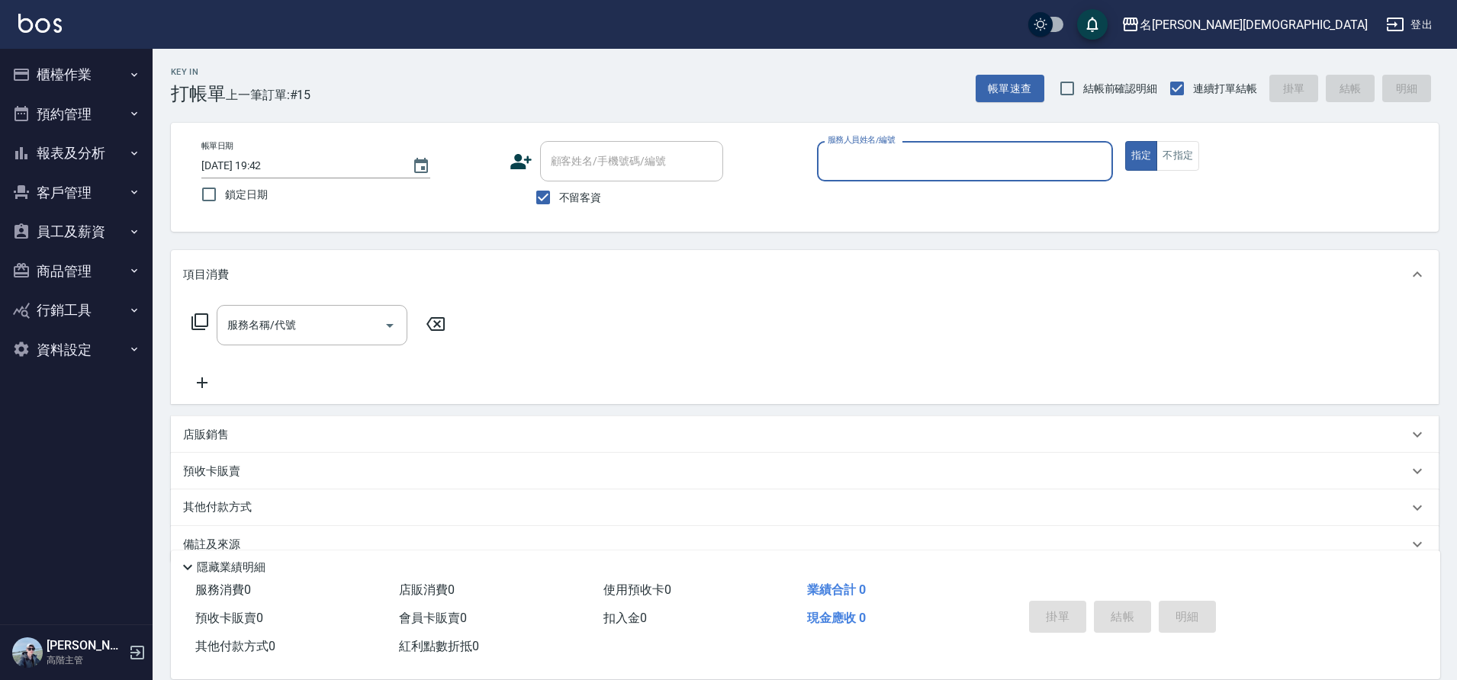
click at [77, 147] on button "報表及分析" at bounding box center [76, 153] width 140 height 40
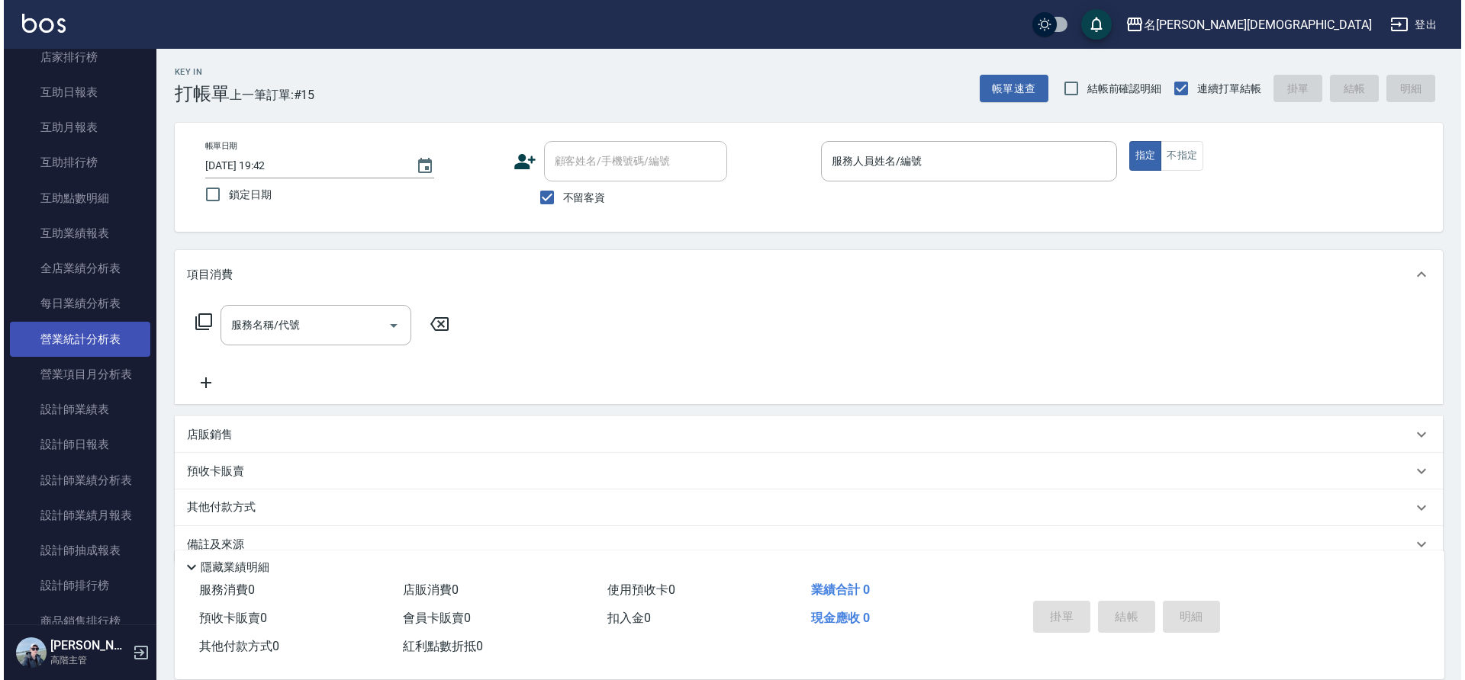
scroll to position [305, 0]
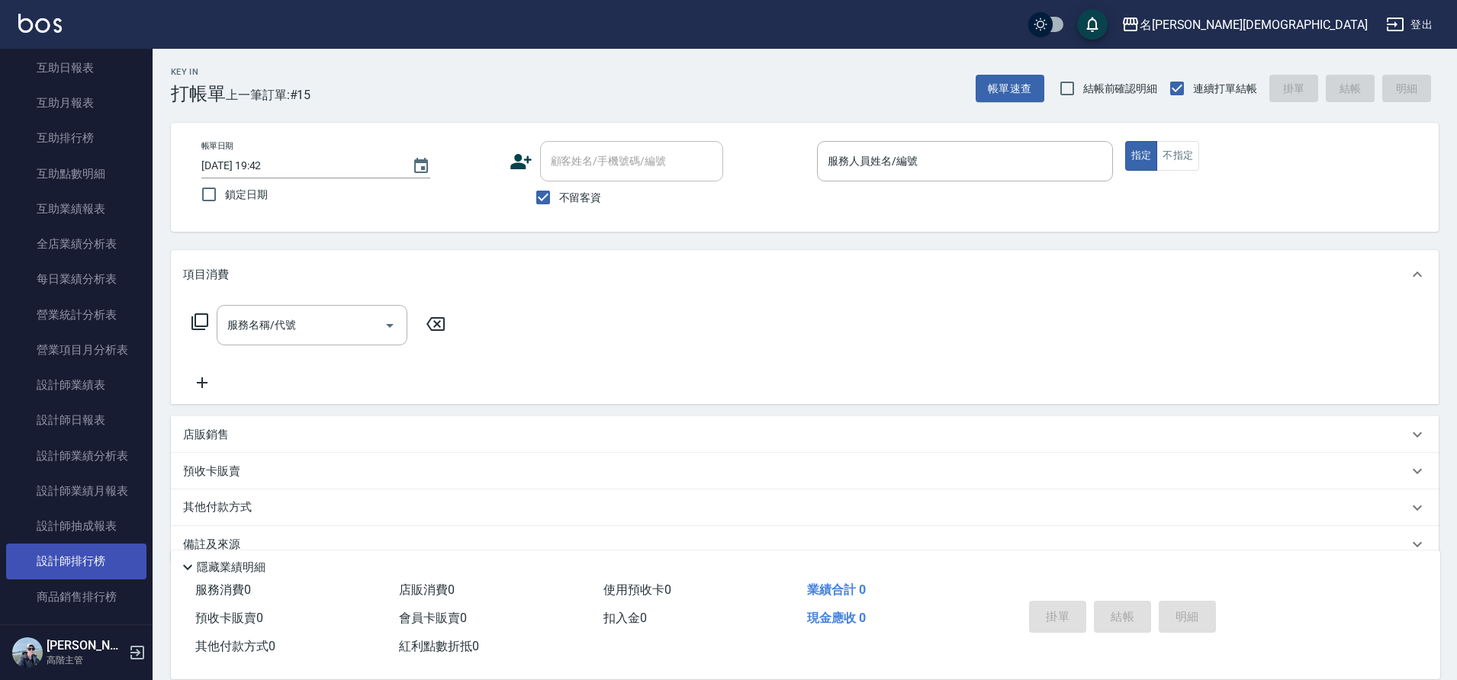
click at [64, 560] on link "設計師排行榜" at bounding box center [76, 561] width 140 height 35
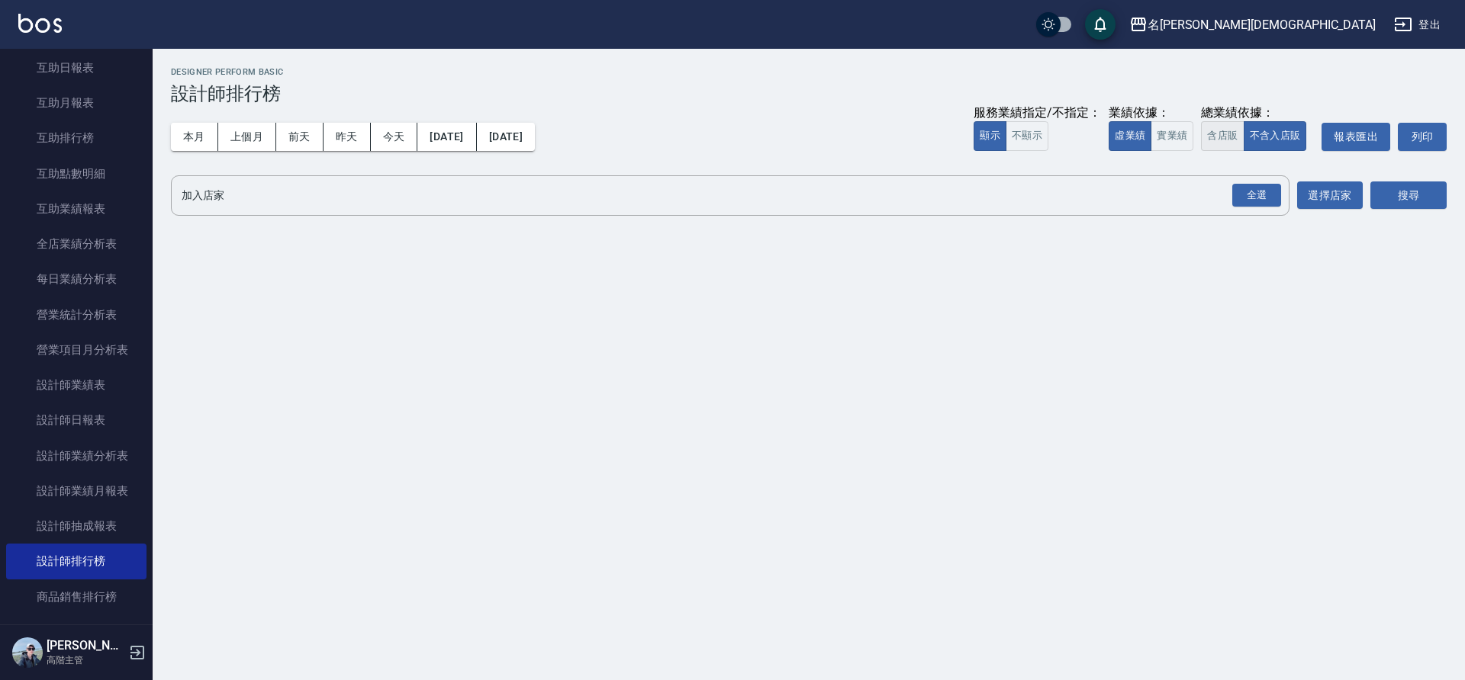
click at [1225, 138] on button "含店販" at bounding box center [1222, 136] width 43 height 30
click at [1259, 195] on div "全選" at bounding box center [1256, 196] width 49 height 24
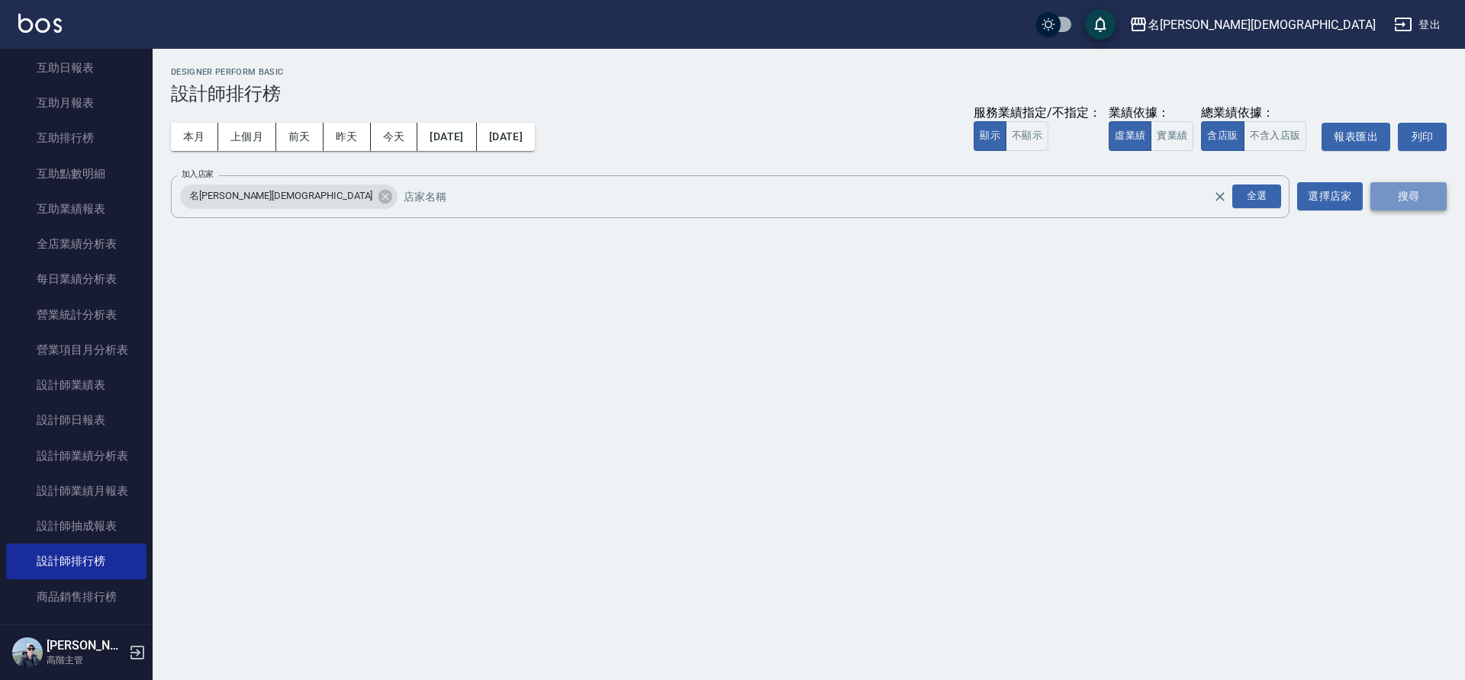
click at [1383, 192] on button "搜尋" at bounding box center [1408, 196] width 76 height 28
